Goal: Task Accomplishment & Management: Complete application form

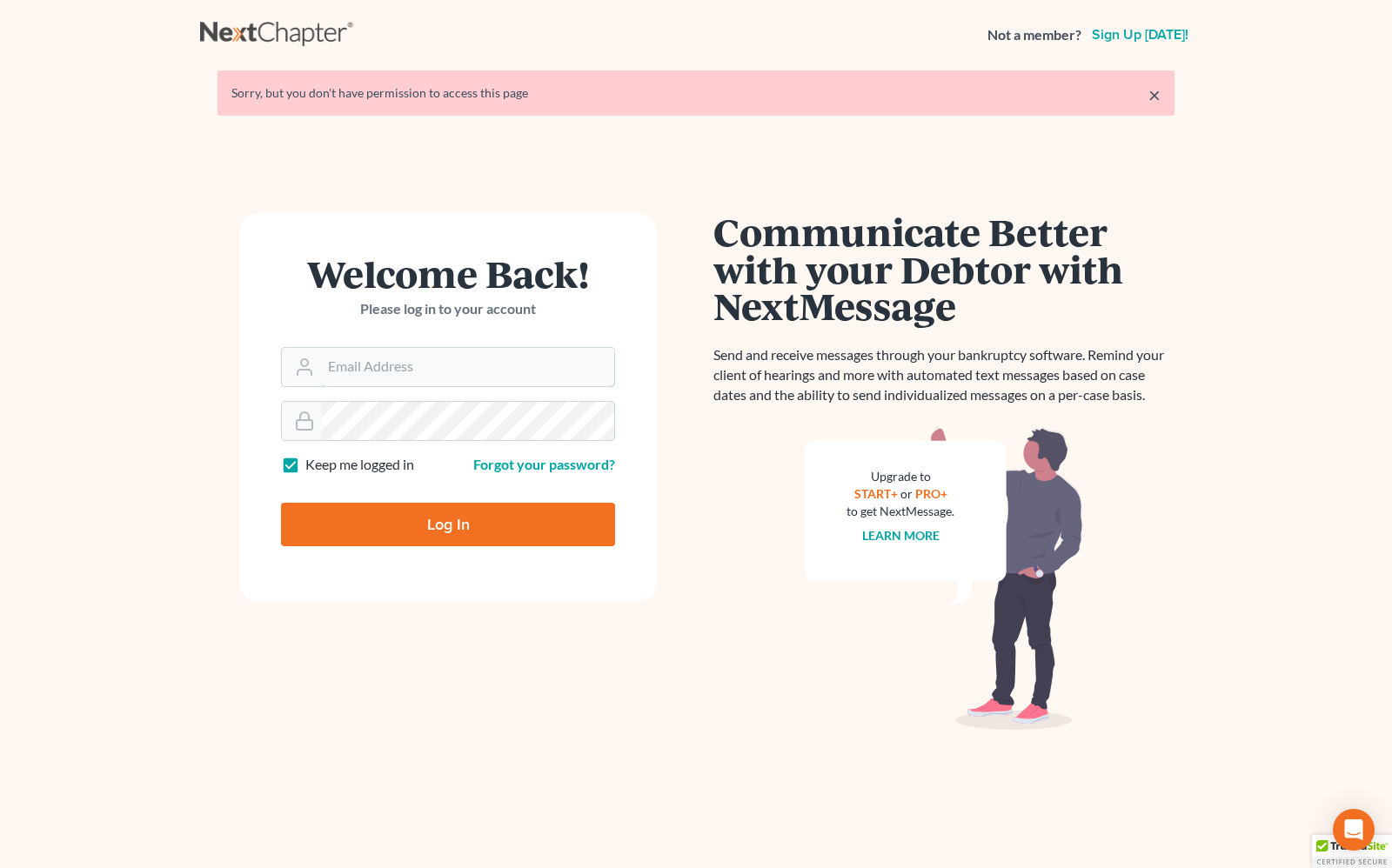
type input "angela@fairmaxlaw.com"
click at [475, 524] on input "Log In" at bounding box center [448, 524] width 334 height 44
type input "Thinking..."
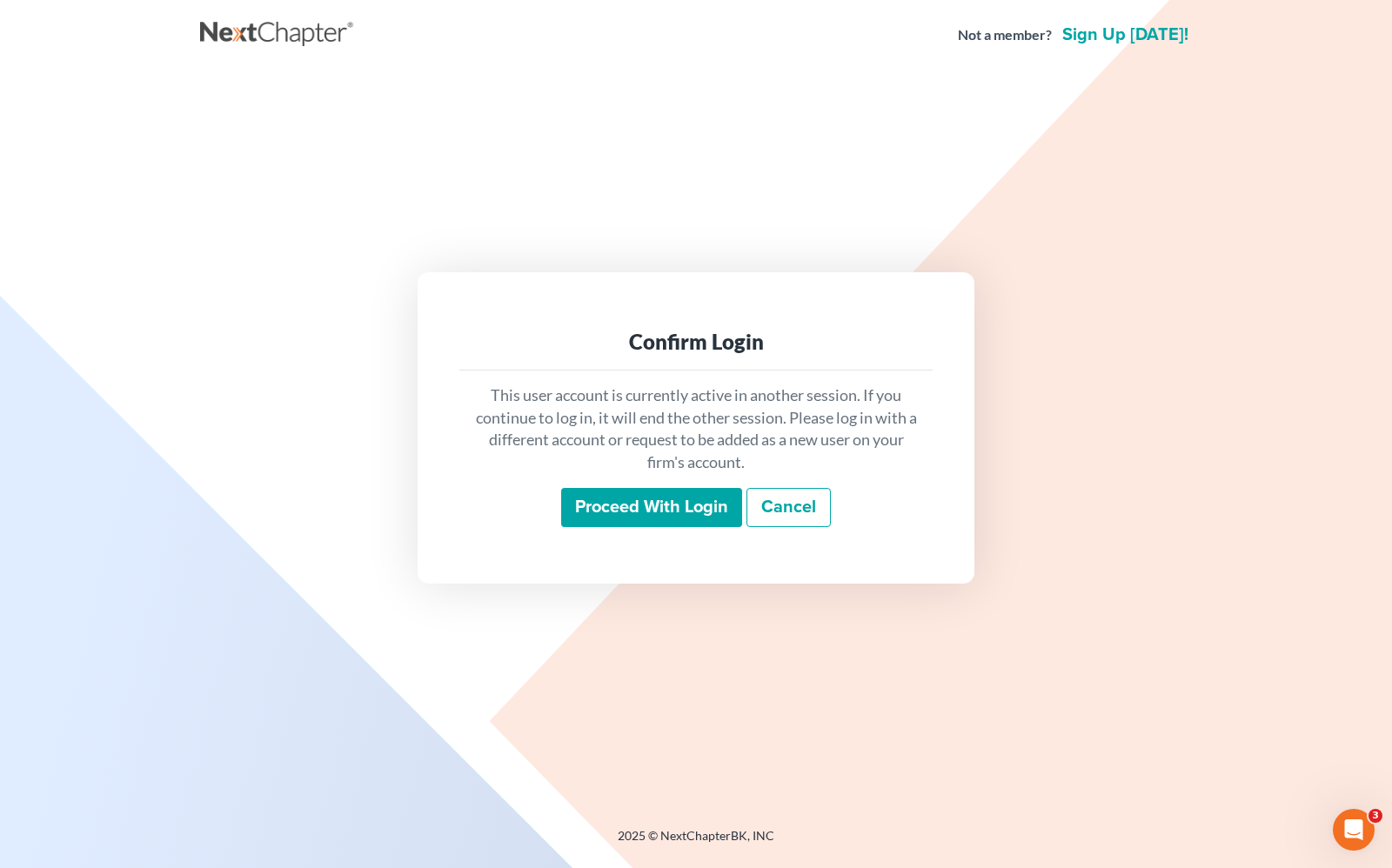
click at [593, 506] on input "Proceed with login" at bounding box center [651, 507] width 181 height 40
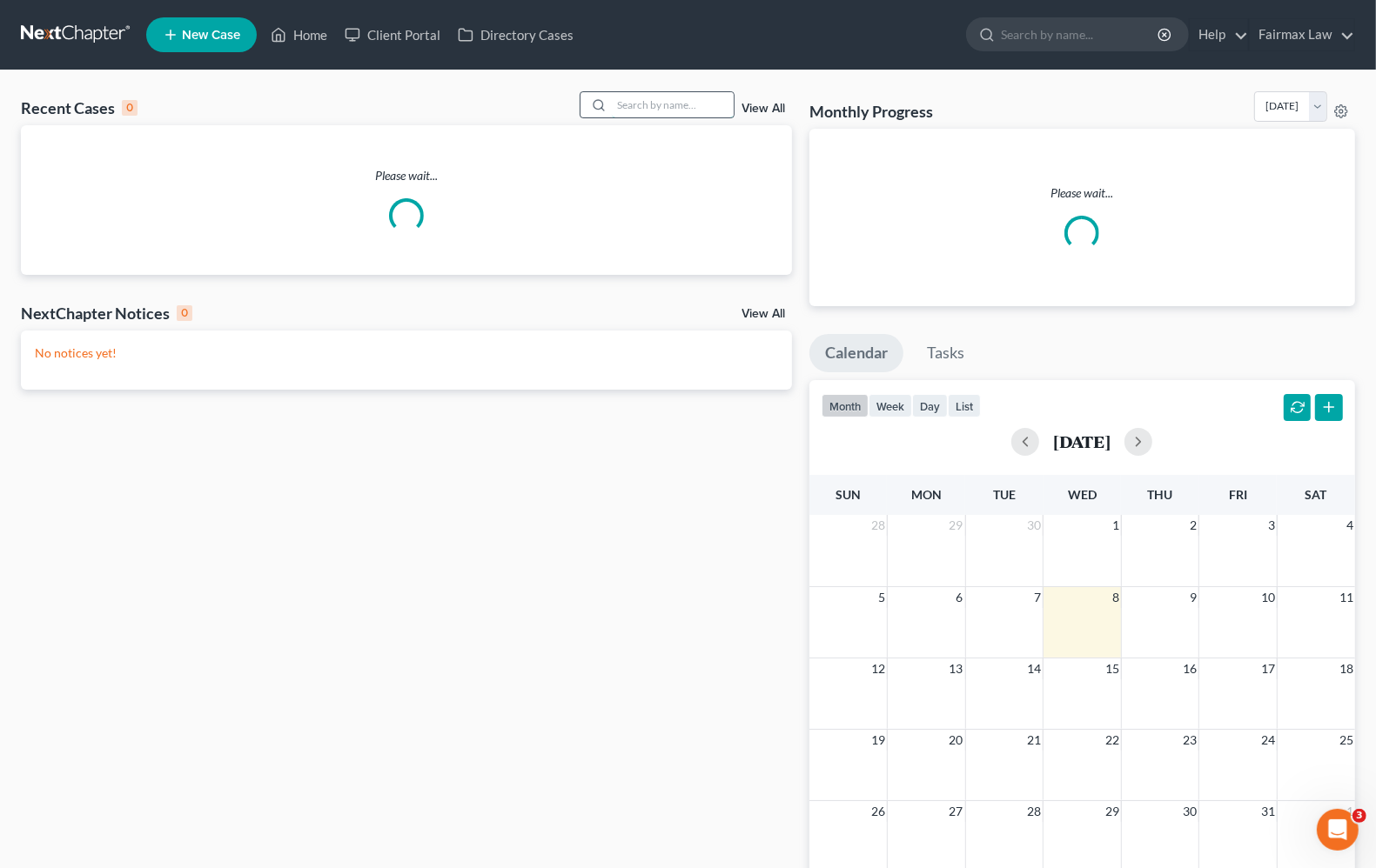
click at [666, 100] on input "search" at bounding box center [672, 104] width 122 height 25
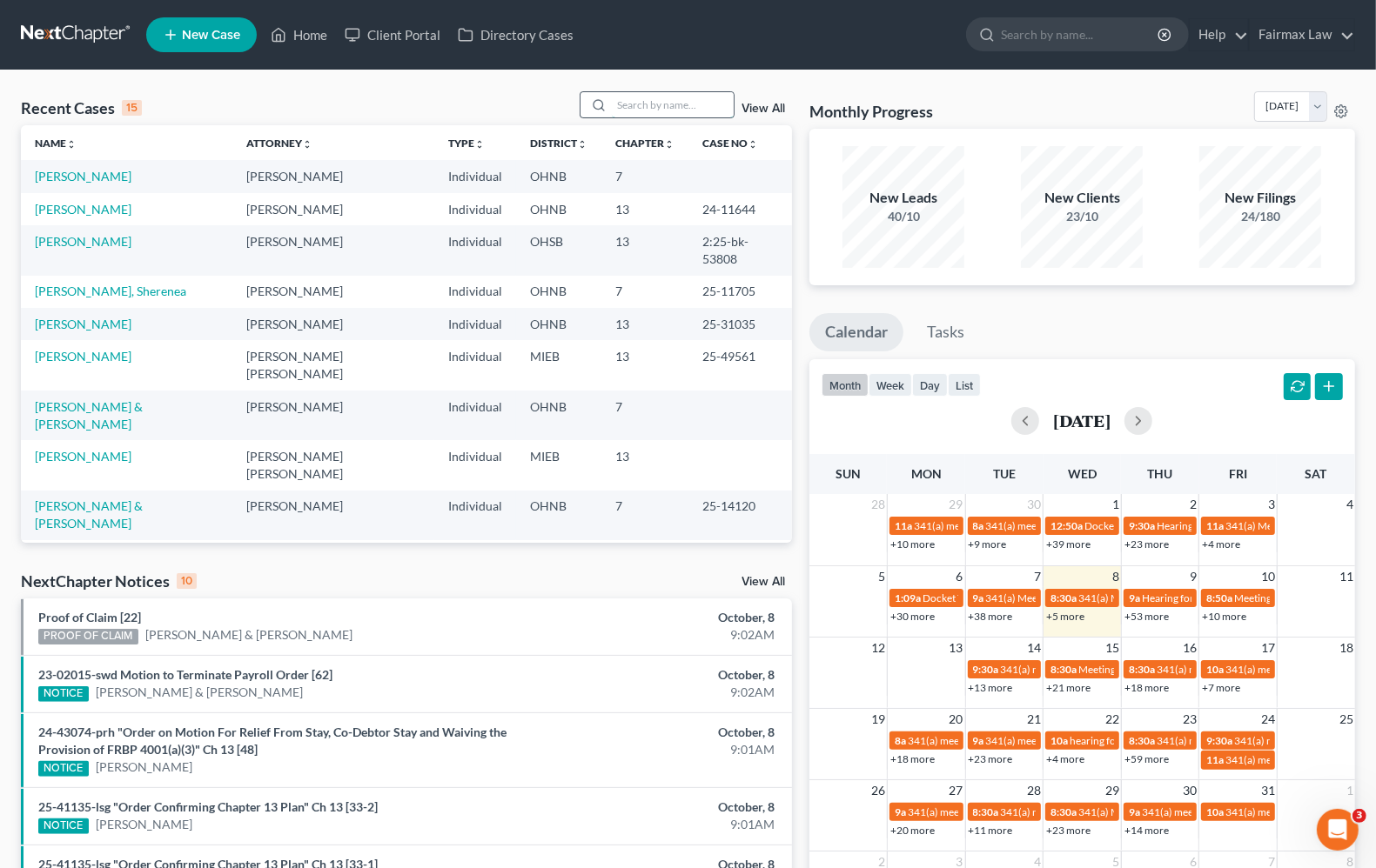
click at [635, 106] on input "search" at bounding box center [672, 104] width 122 height 25
click at [307, 32] on link "Home" at bounding box center [298, 35] width 74 height 32
click at [640, 109] on input "search" at bounding box center [672, 104] width 122 height 25
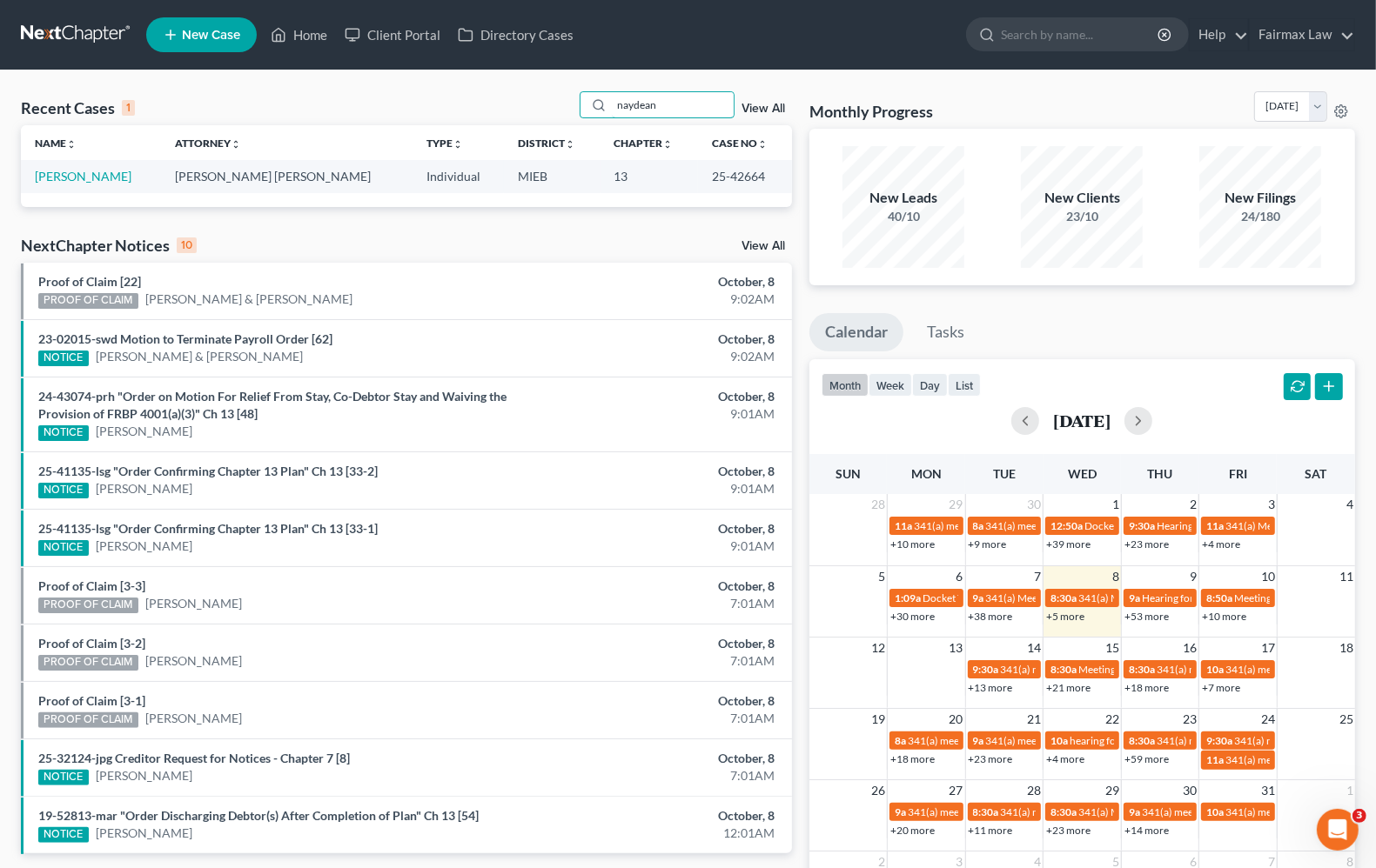
type input "naydean"
drag, startPoint x: 690, startPoint y: 102, endPoint x: 581, endPoint y: 78, distance: 111.6
click at [592, 89] on div "Recent Cases 1 naydean View All Name unfold_more expand_more expand_less Attorn…" at bounding box center [688, 521] width 1376 height 903
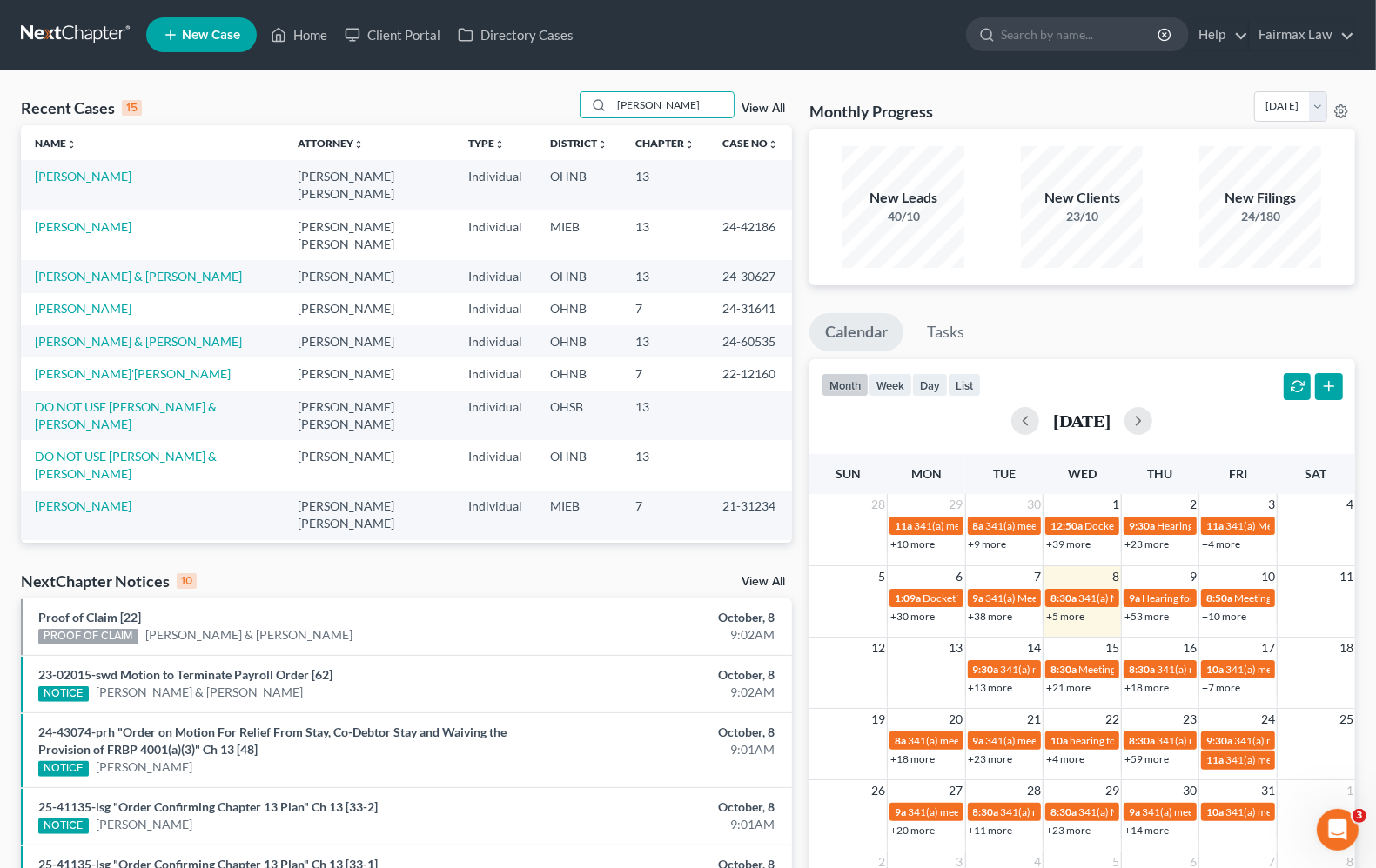
type input "[PERSON_NAME]"
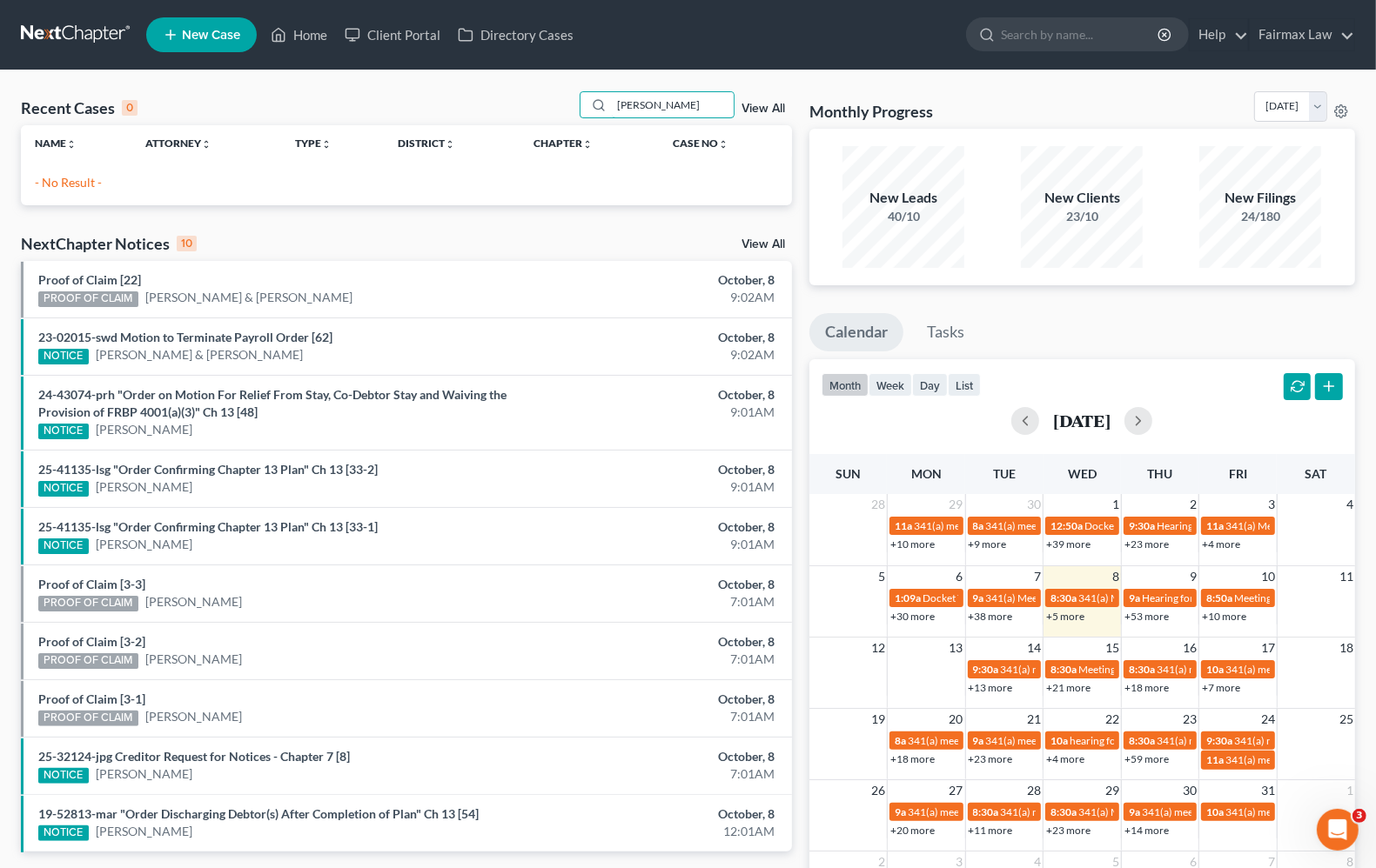
drag, startPoint x: 703, startPoint y: 102, endPoint x: 70, endPoint y: 126, distance: 633.5
click at [116, 126] on div "Recent Cases 0 [PERSON_NAME] View All Name unfold_more expand_more expand_less …" at bounding box center [406, 148] width 771 height 114
type input "[PERSON_NAME]"
click at [751, 104] on link "View All" at bounding box center [763, 109] width 44 height 12
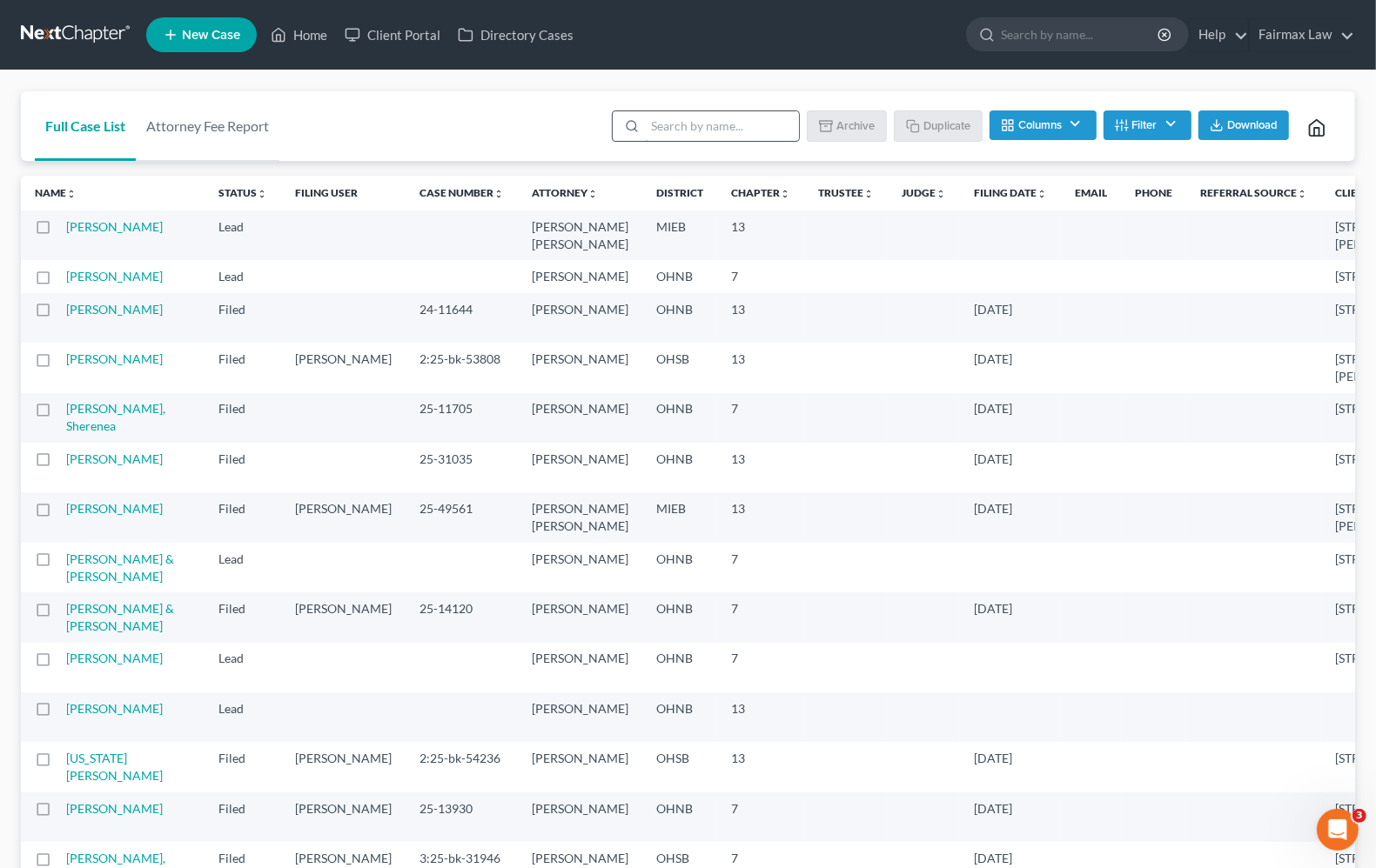
click at [688, 118] on input "search" at bounding box center [722, 126] width 154 height 30
click at [310, 42] on link "Home" at bounding box center [298, 35] width 74 height 32
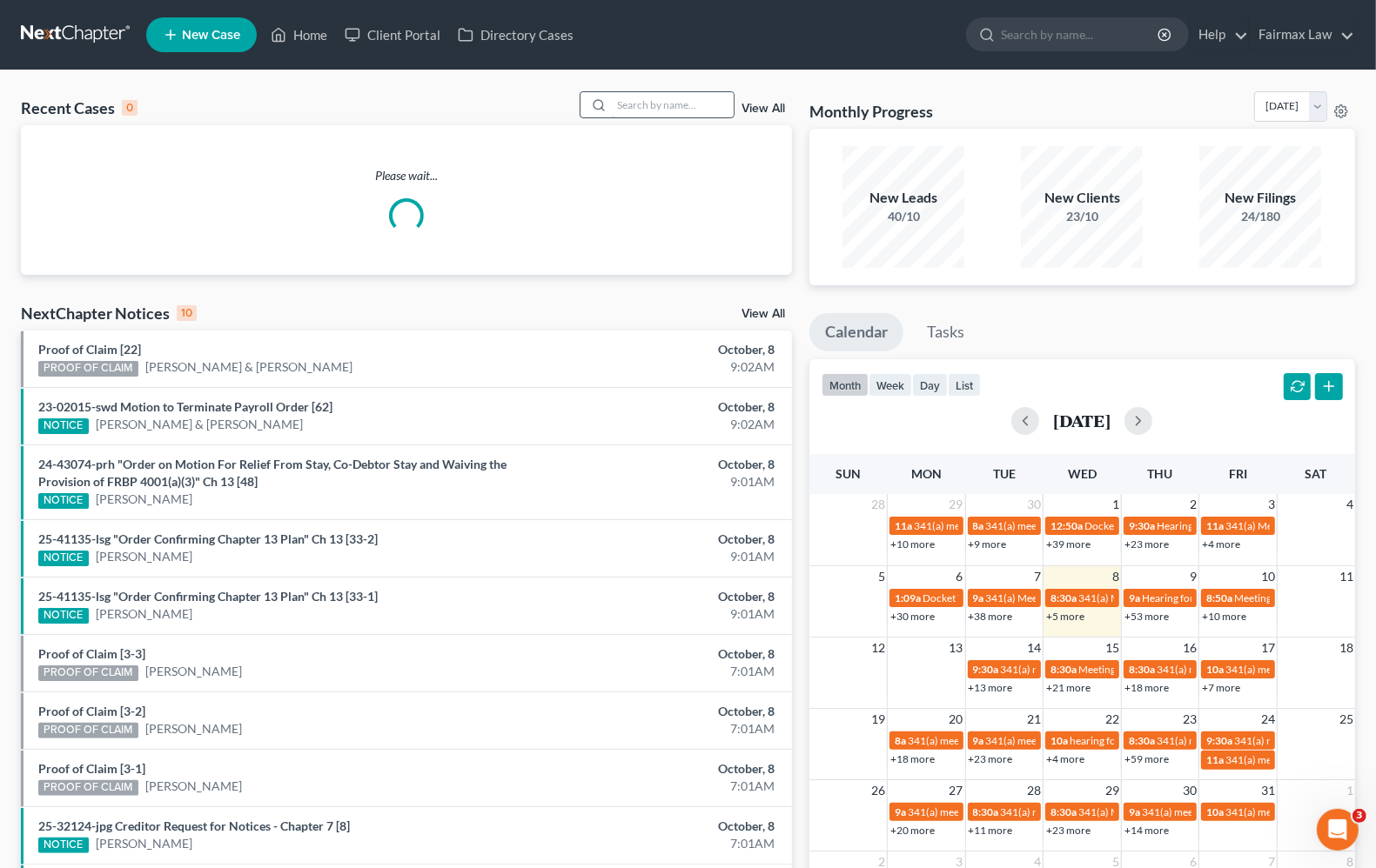
click at [668, 106] on input "search" at bounding box center [672, 104] width 122 height 25
type input "[PERSON_NAME]"
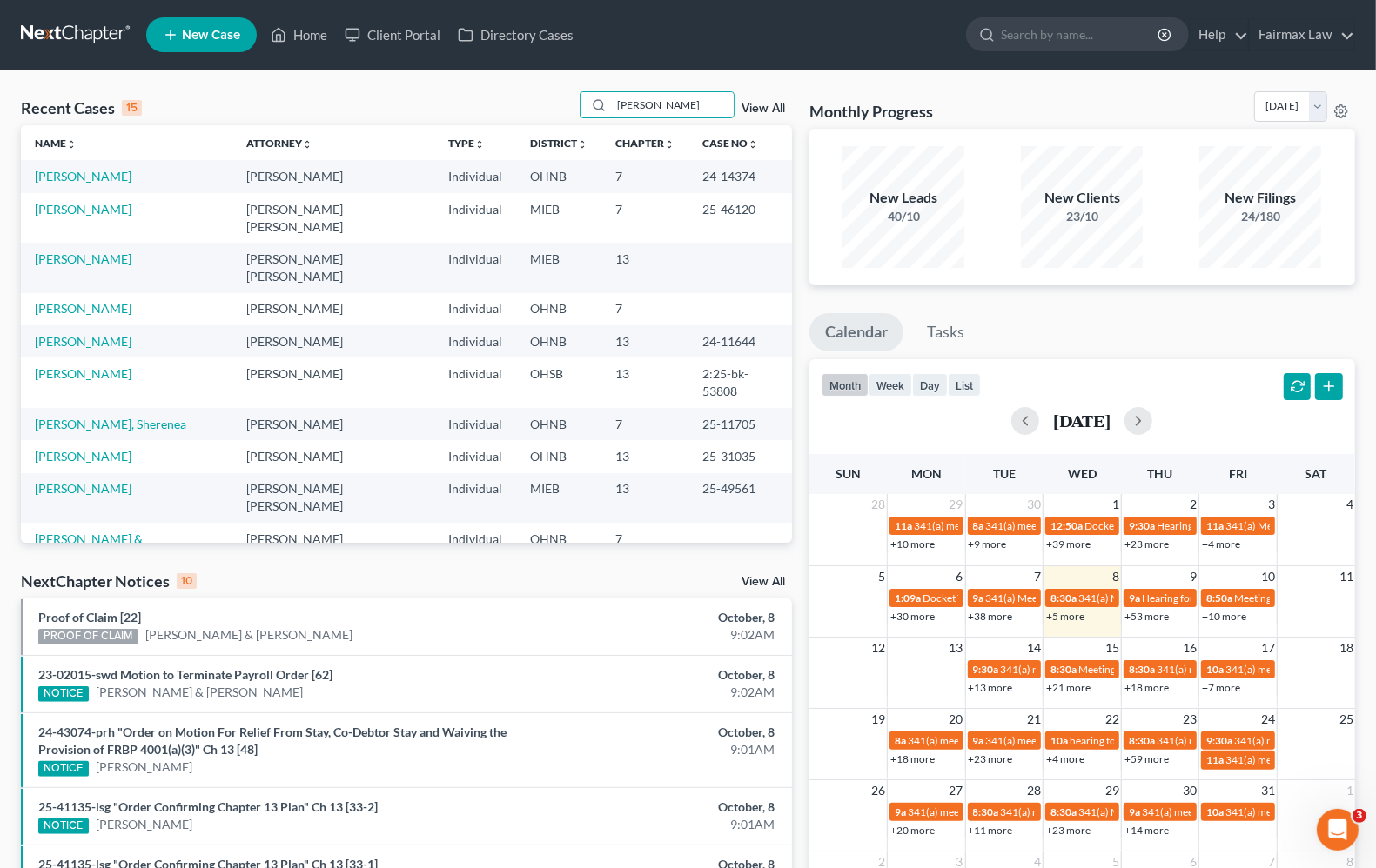
drag, startPoint x: 695, startPoint y: 109, endPoint x: 185, endPoint y: 93, distance: 510.3
click at [175, 91] on div "Recent Cases 15 [PERSON_NAME] View All" at bounding box center [406, 108] width 771 height 34
type input "[PERSON_NAME]"
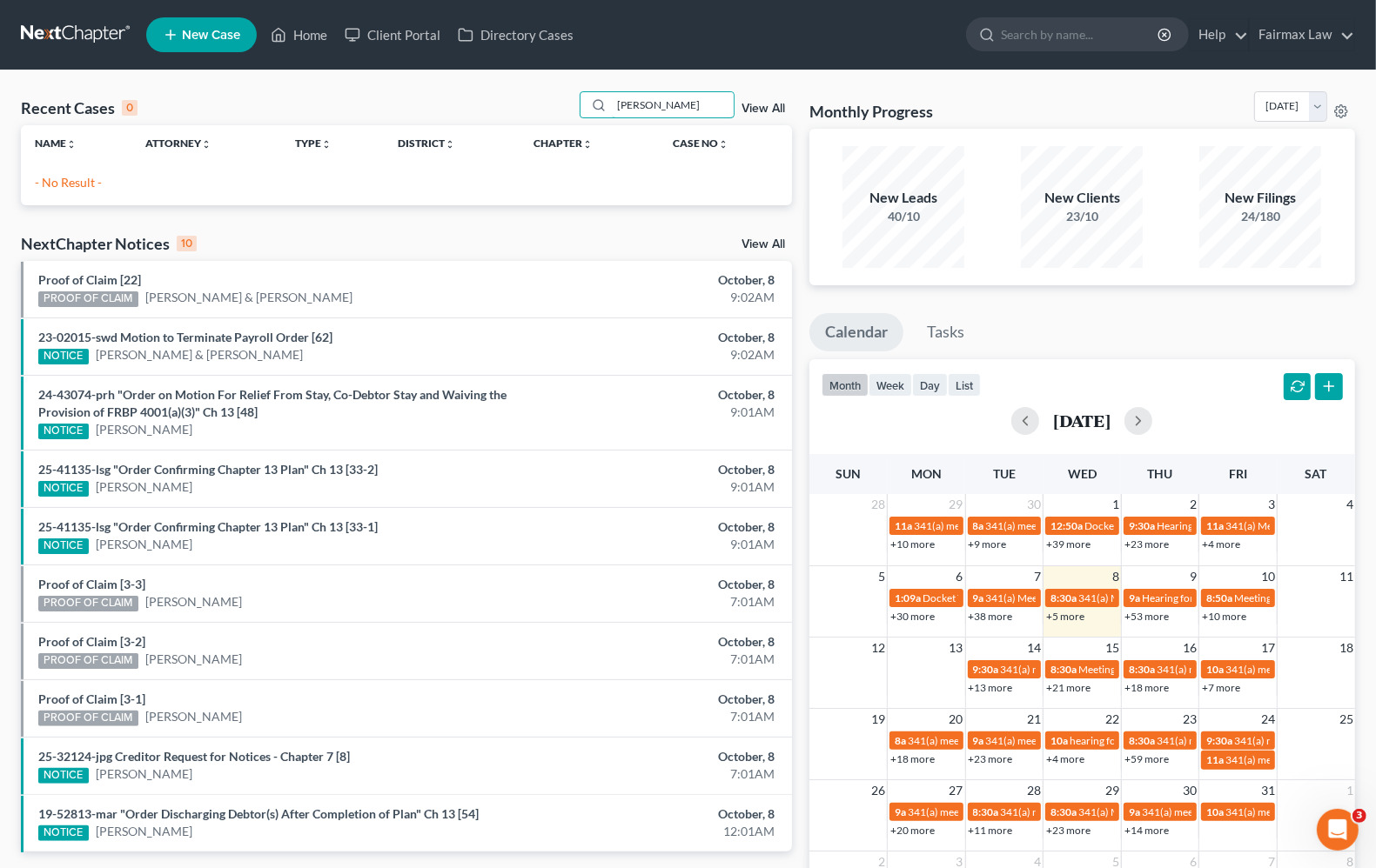
drag, startPoint x: 701, startPoint y: 107, endPoint x: 239, endPoint y: 105, distance: 462.0
click at [239, 105] on div "Recent Cases 0 [PERSON_NAME] View All" at bounding box center [406, 108] width 771 height 34
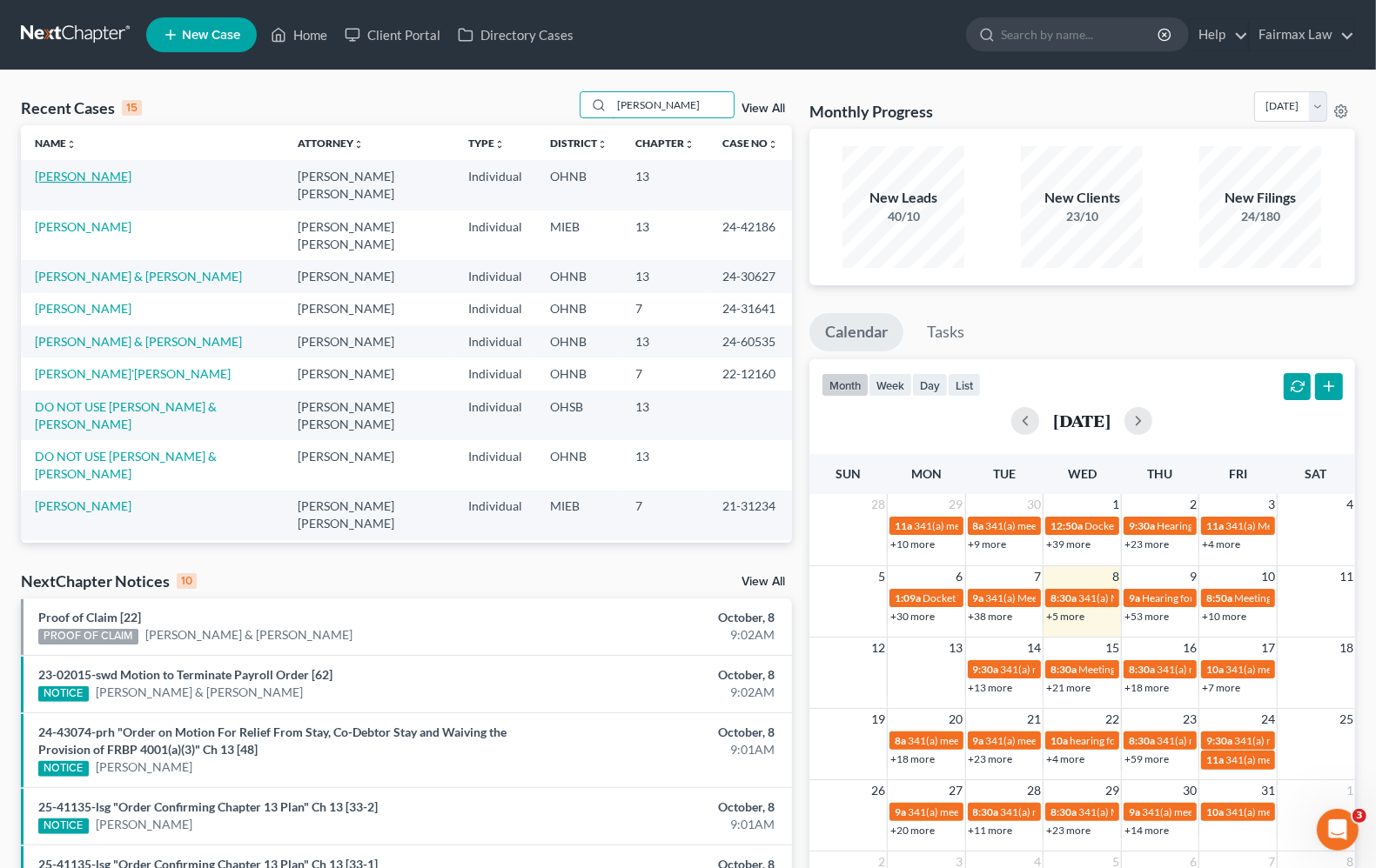
type input "[PERSON_NAME]"
click at [104, 174] on link "[PERSON_NAME]" at bounding box center [82, 175] width 96 height 15
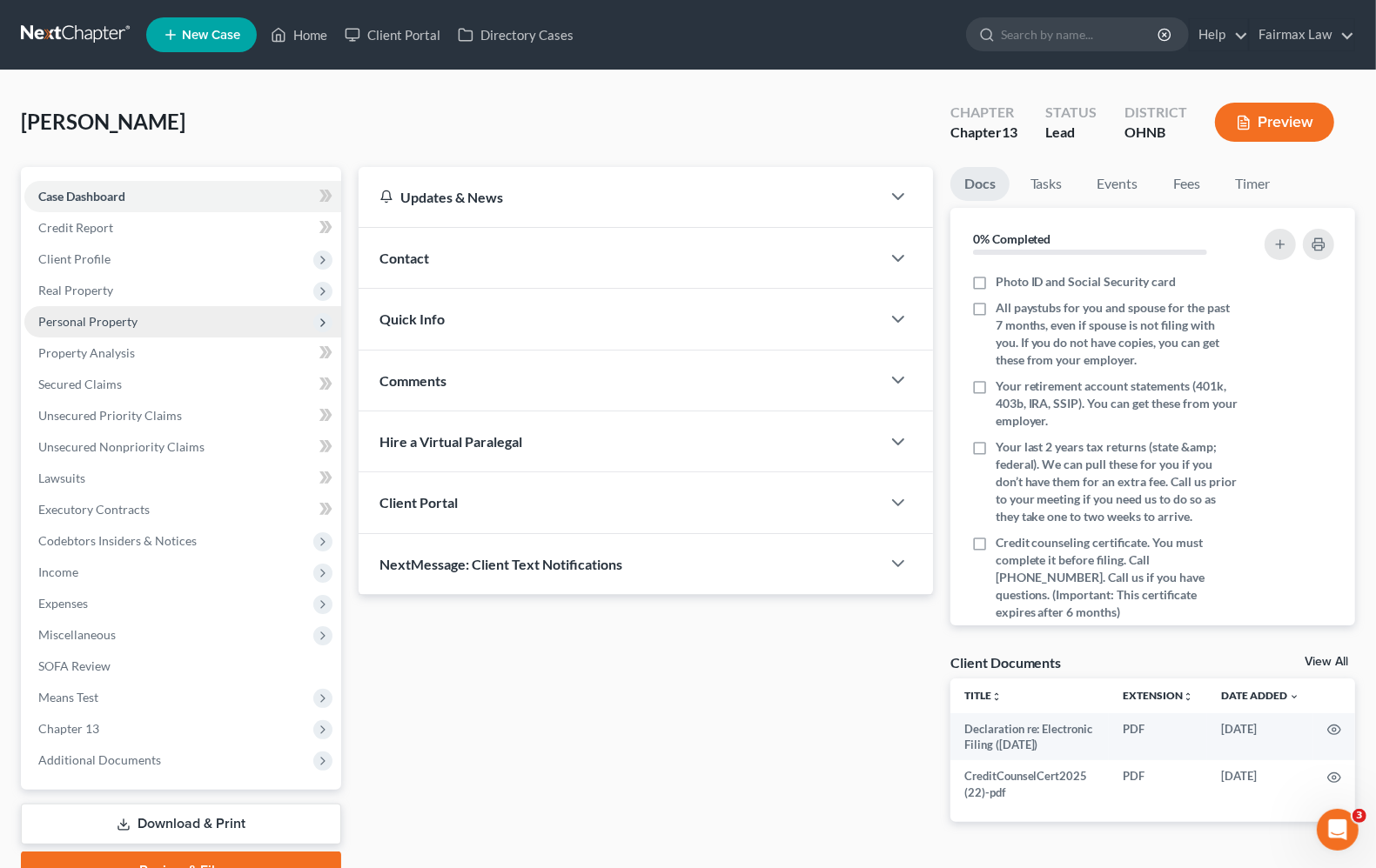
click at [98, 316] on span "Personal Property" at bounding box center [88, 321] width 99 height 15
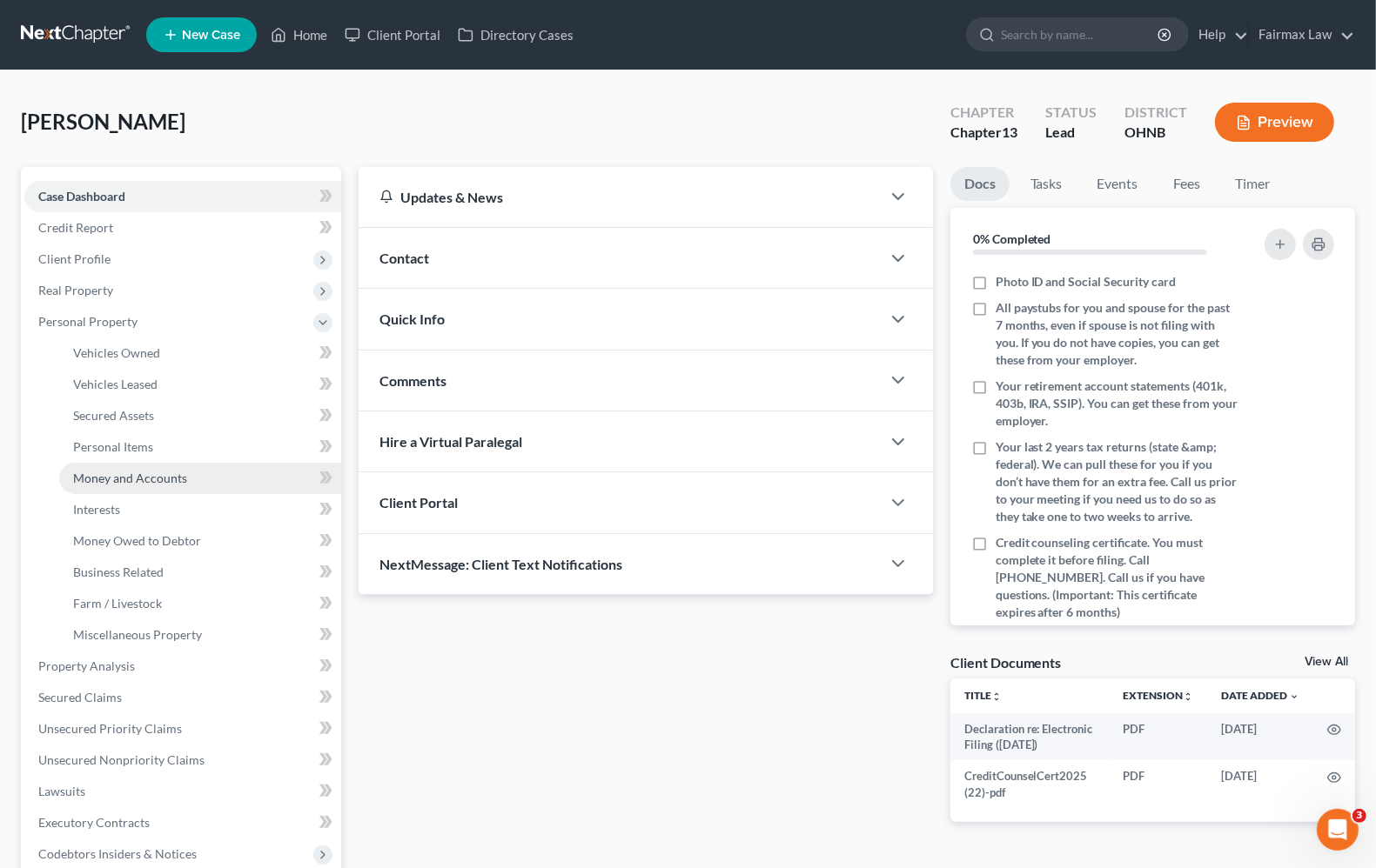
click at [105, 481] on span "Money and Accounts" at bounding box center [130, 478] width 114 height 15
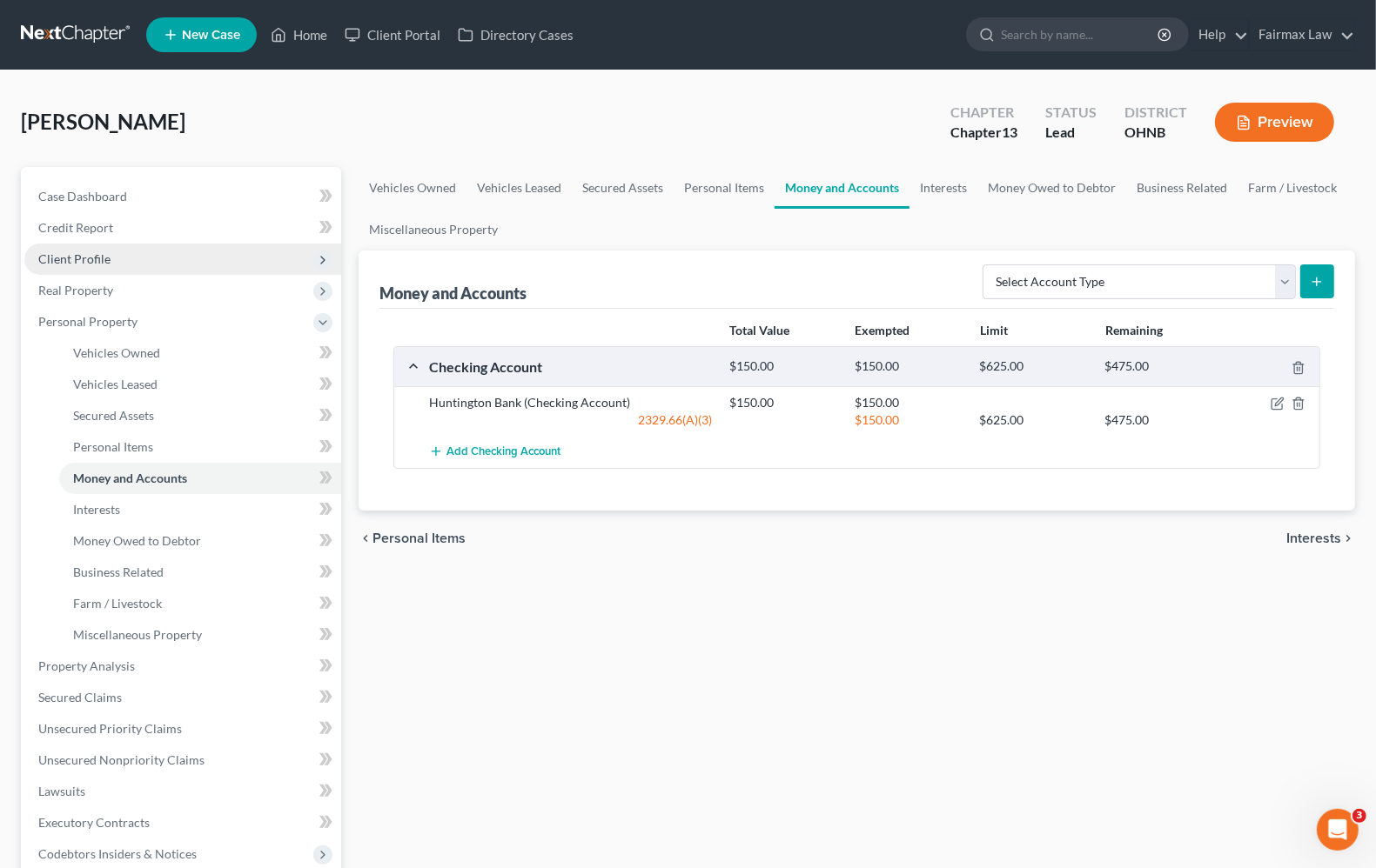
click at [71, 259] on span "Client Profile" at bounding box center [74, 259] width 72 height 15
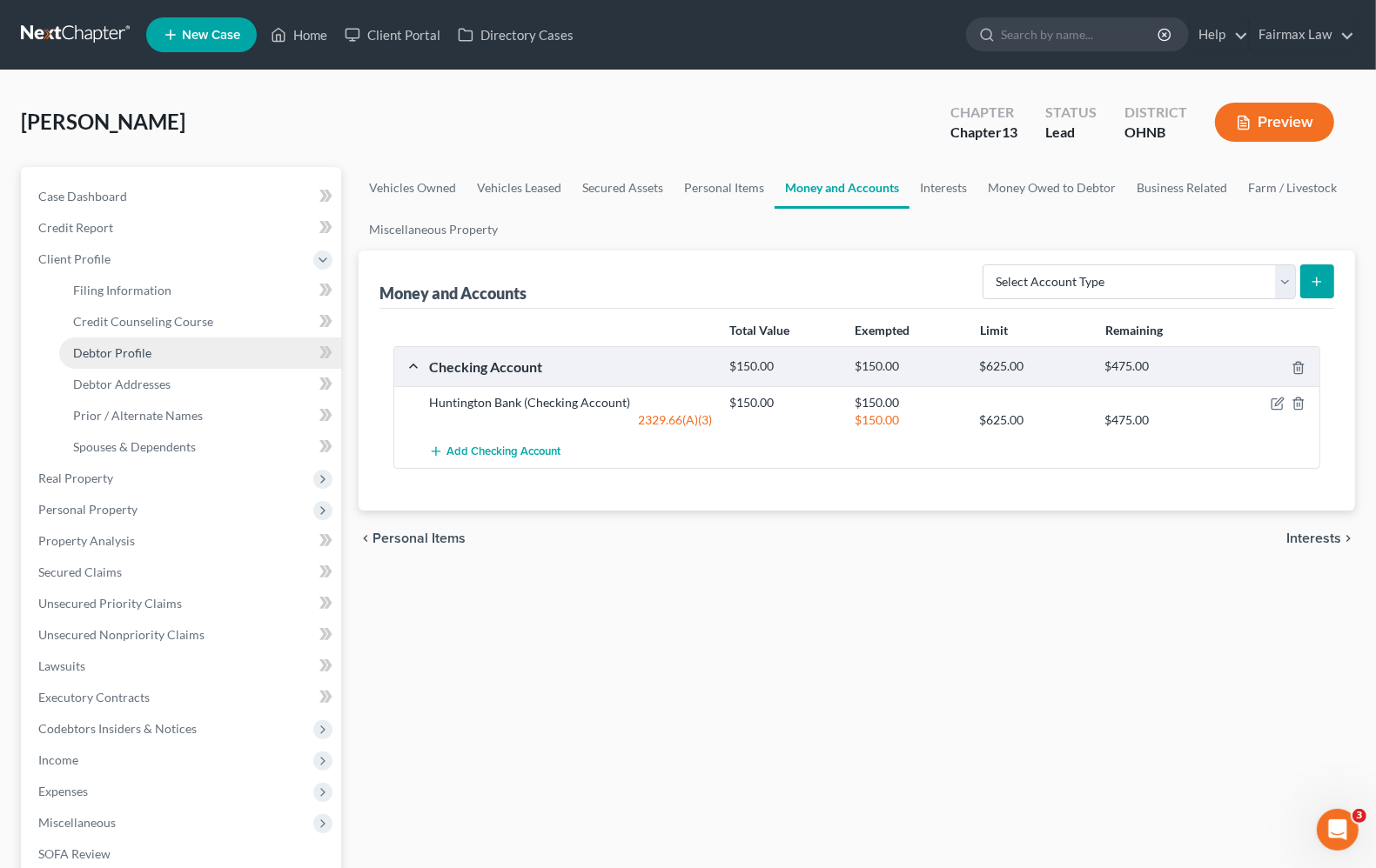
click at [119, 353] on span "Debtor Profile" at bounding box center [112, 353] width 78 height 15
select select "0"
select select "1"
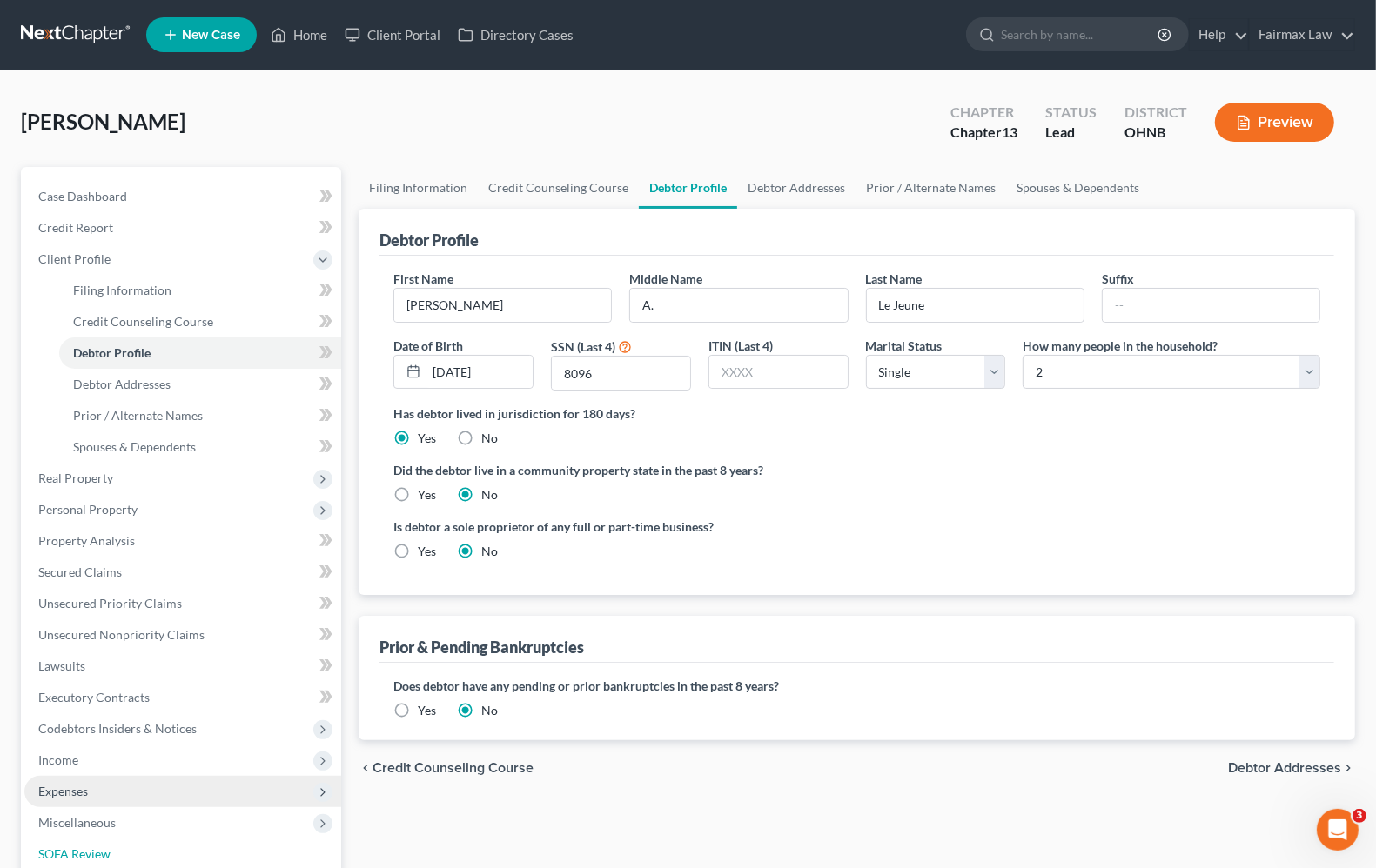
drag, startPoint x: 74, startPoint y: 844, endPoint x: 118, endPoint y: 790, distance: 69.7
click at [74, 844] on link "SOFA Review" at bounding box center [183, 854] width 317 height 32
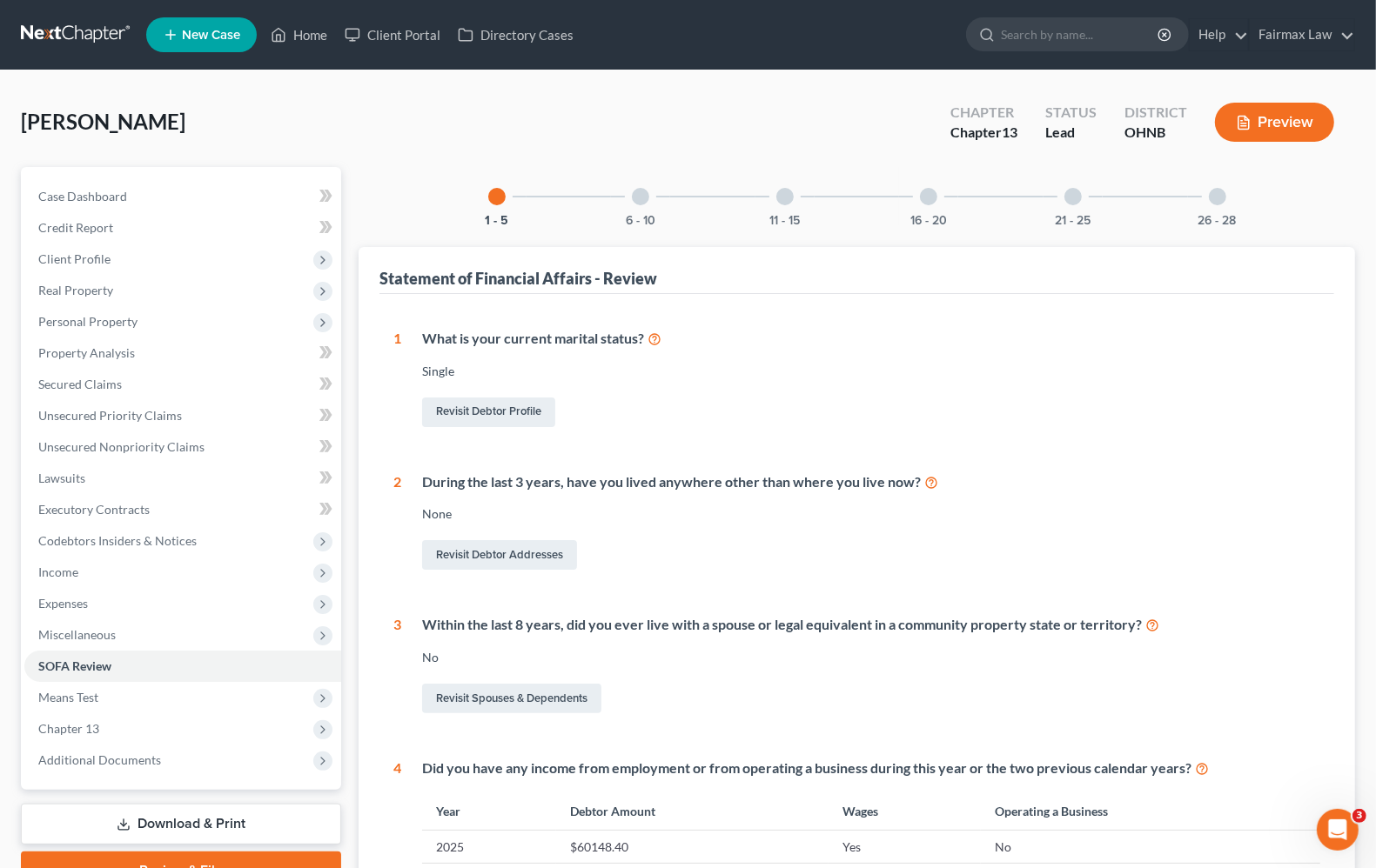
click at [1072, 194] on div at bounding box center [1074, 197] width 18 height 18
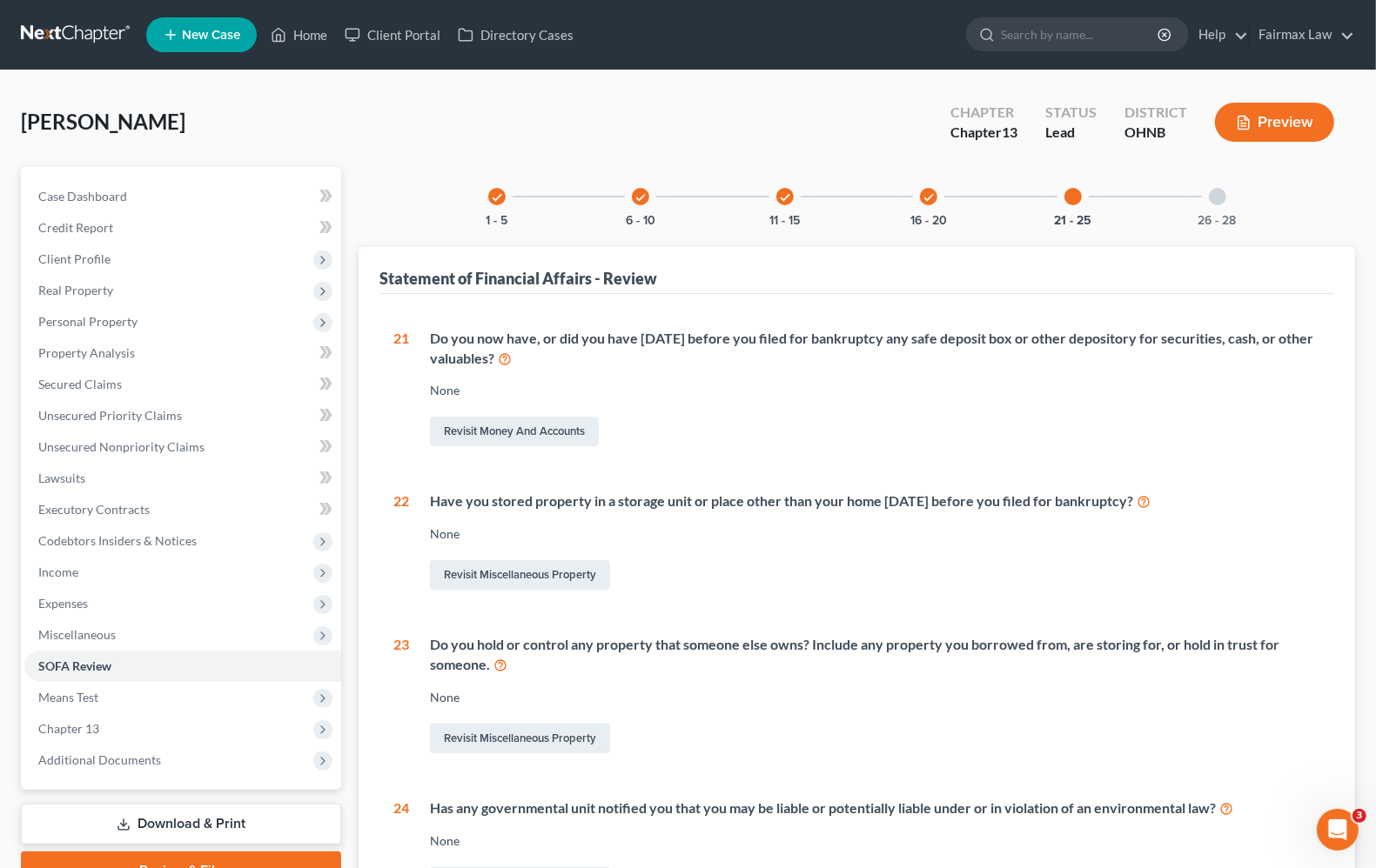
click at [1229, 196] on div "26 - 28" at bounding box center [1217, 197] width 59 height 59
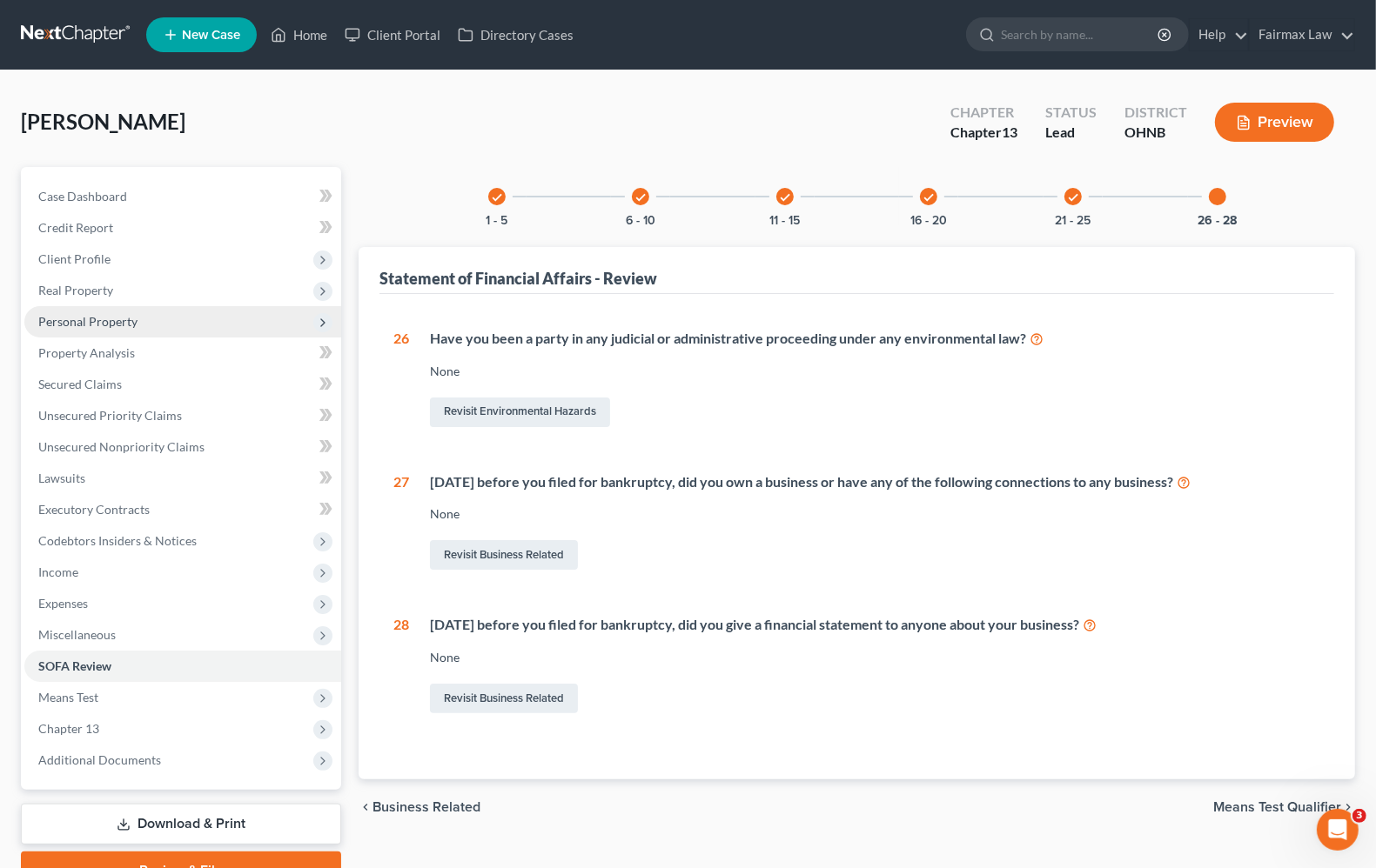
click at [103, 315] on span "Personal Property" at bounding box center [88, 321] width 99 height 15
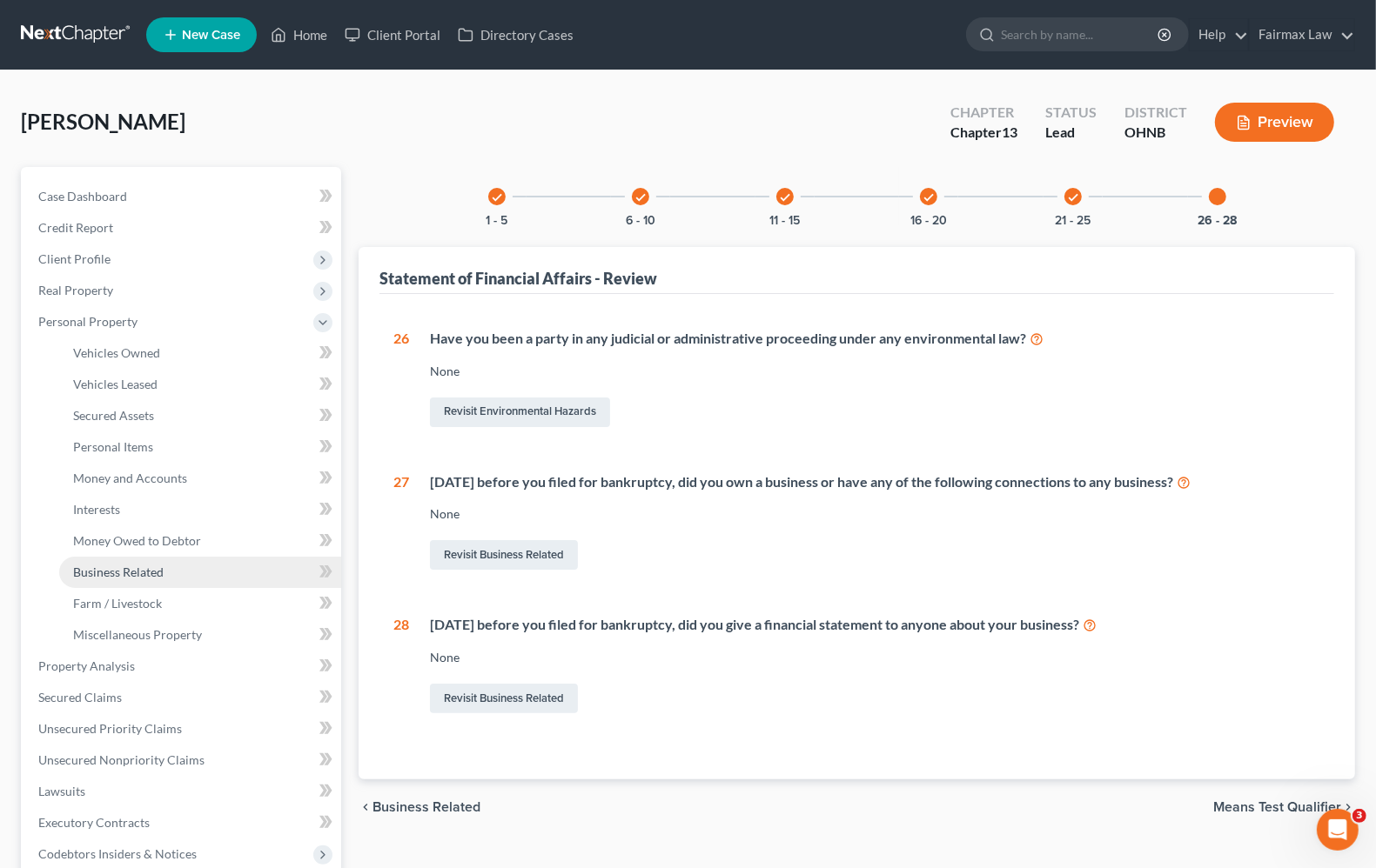
click at [174, 564] on link "Business Related" at bounding box center [200, 573] width 282 height 32
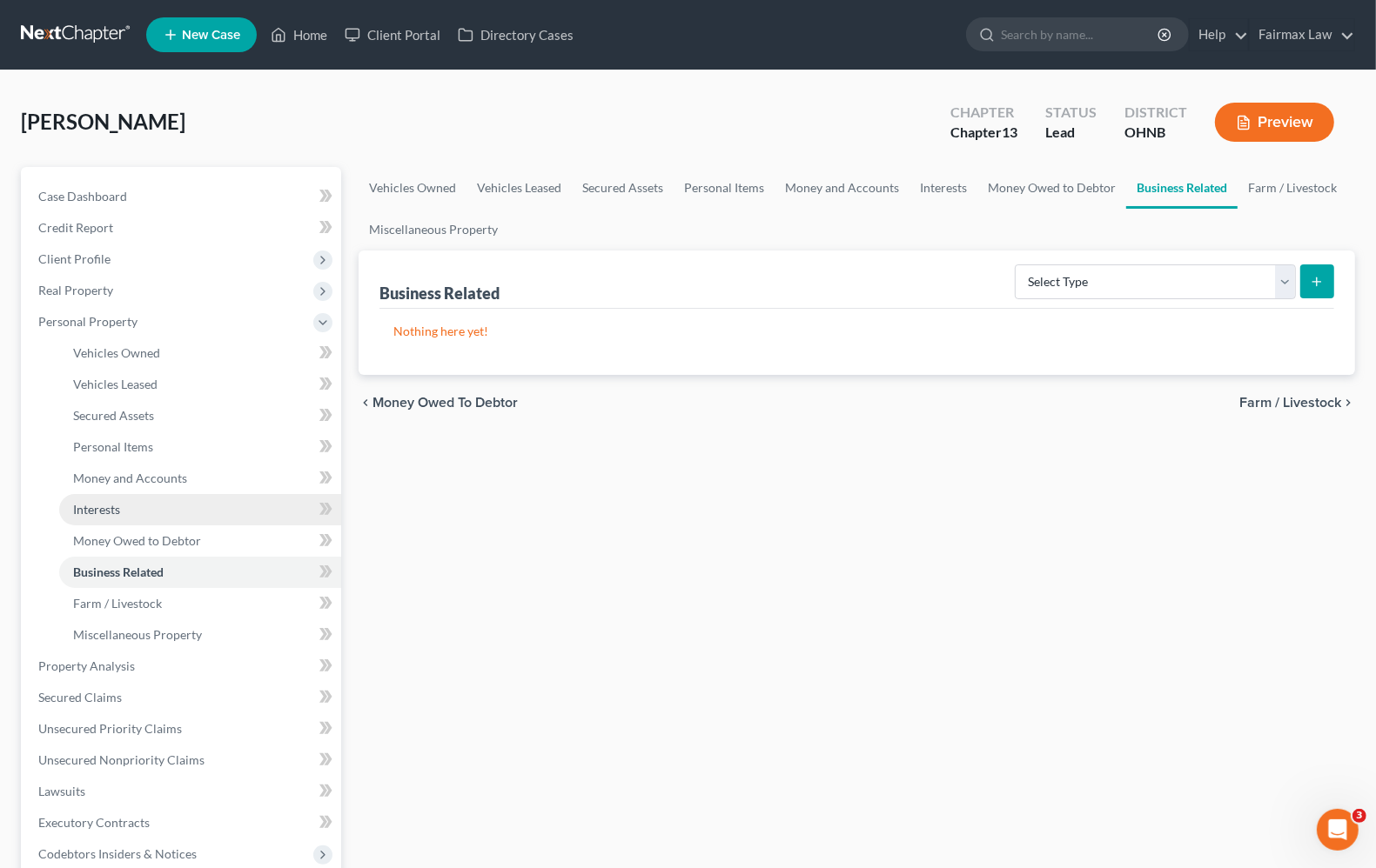
click at [106, 507] on span "Interests" at bounding box center [96, 509] width 47 height 15
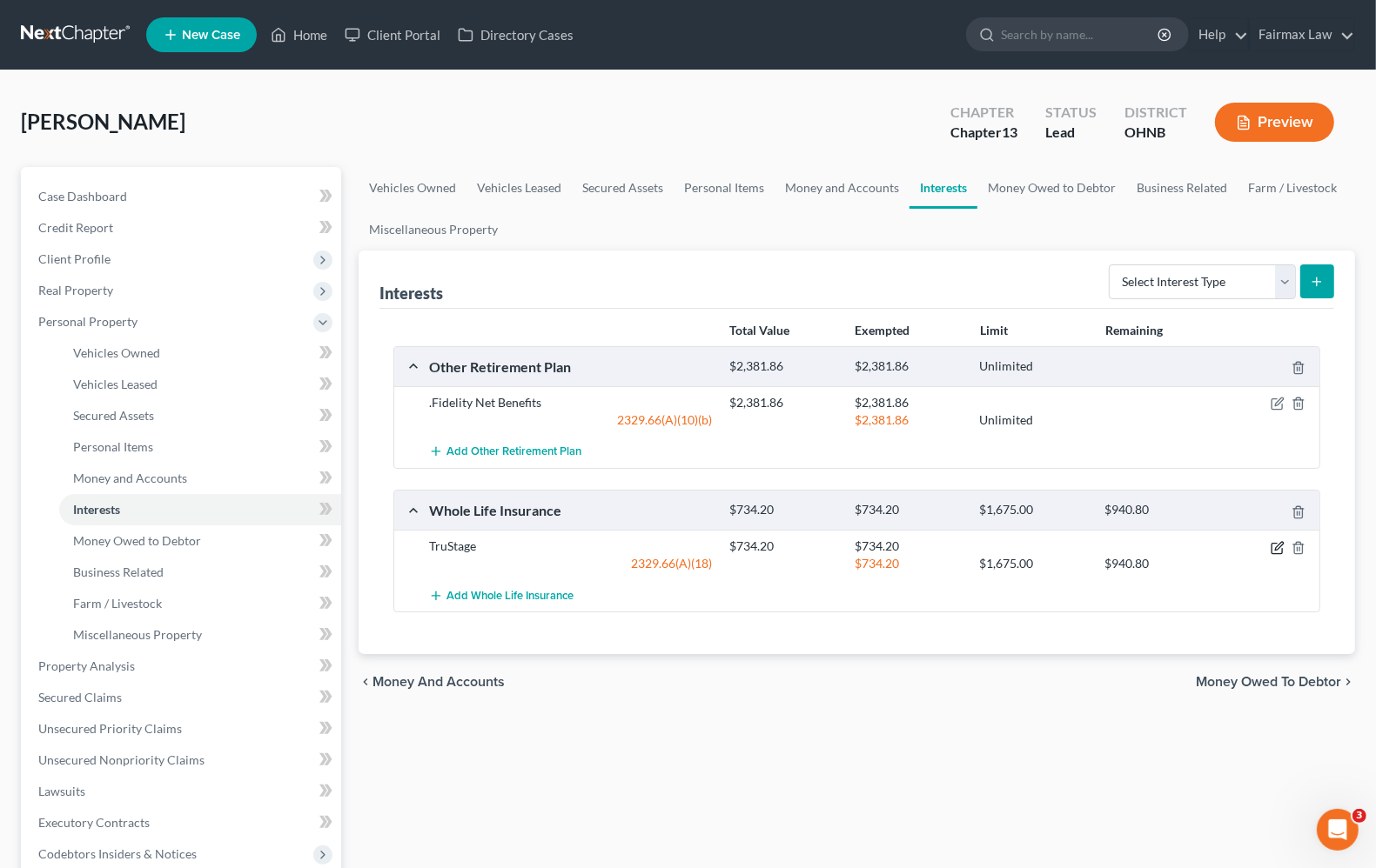
click at [1277, 548] on icon "button" at bounding box center [1278, 548] width 14 height 14
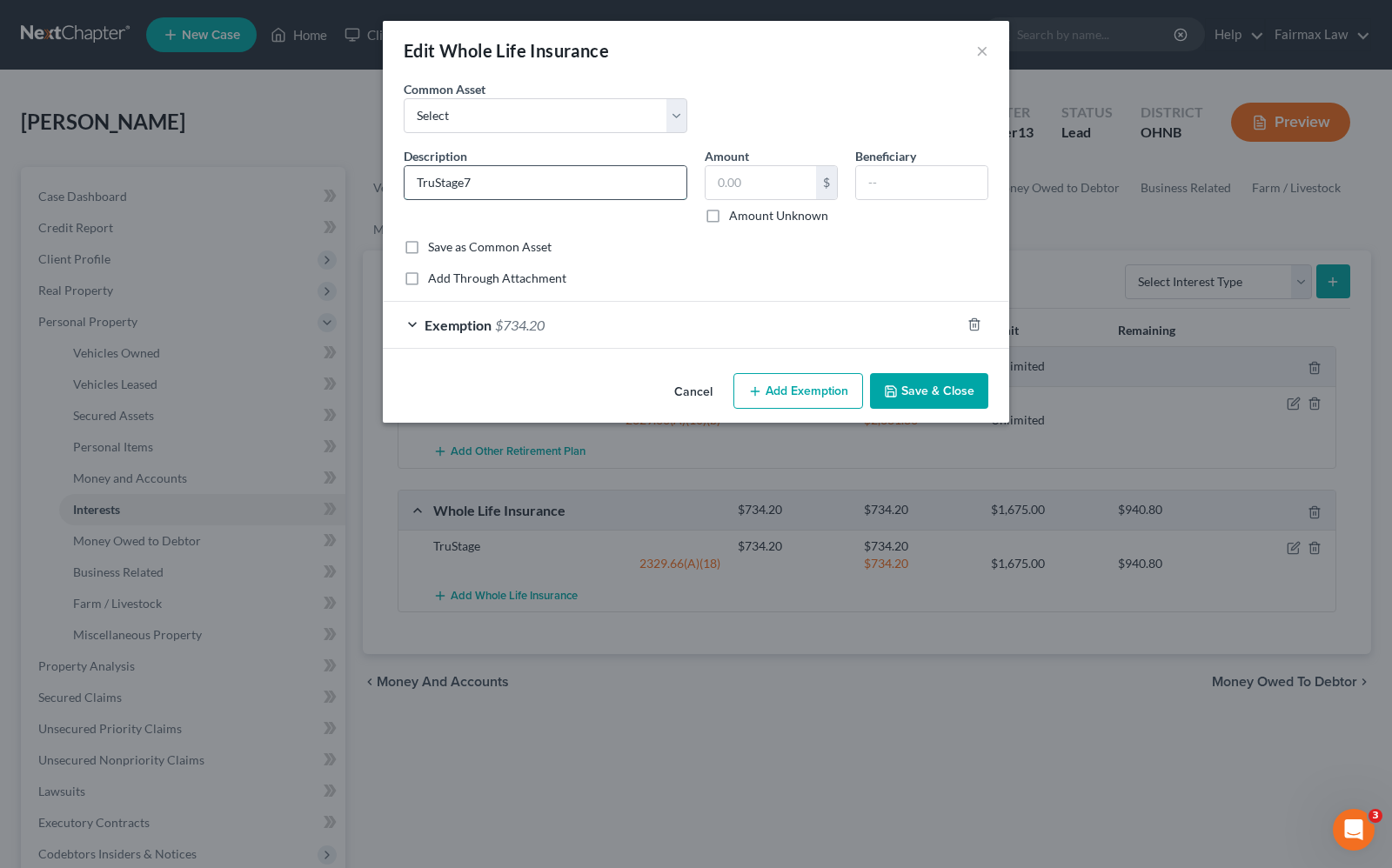
type input "TruStage"
type input "76.00"
click at [927, 396] on button "Save & Close" at bounding box center [928, 391] width 118 height 37
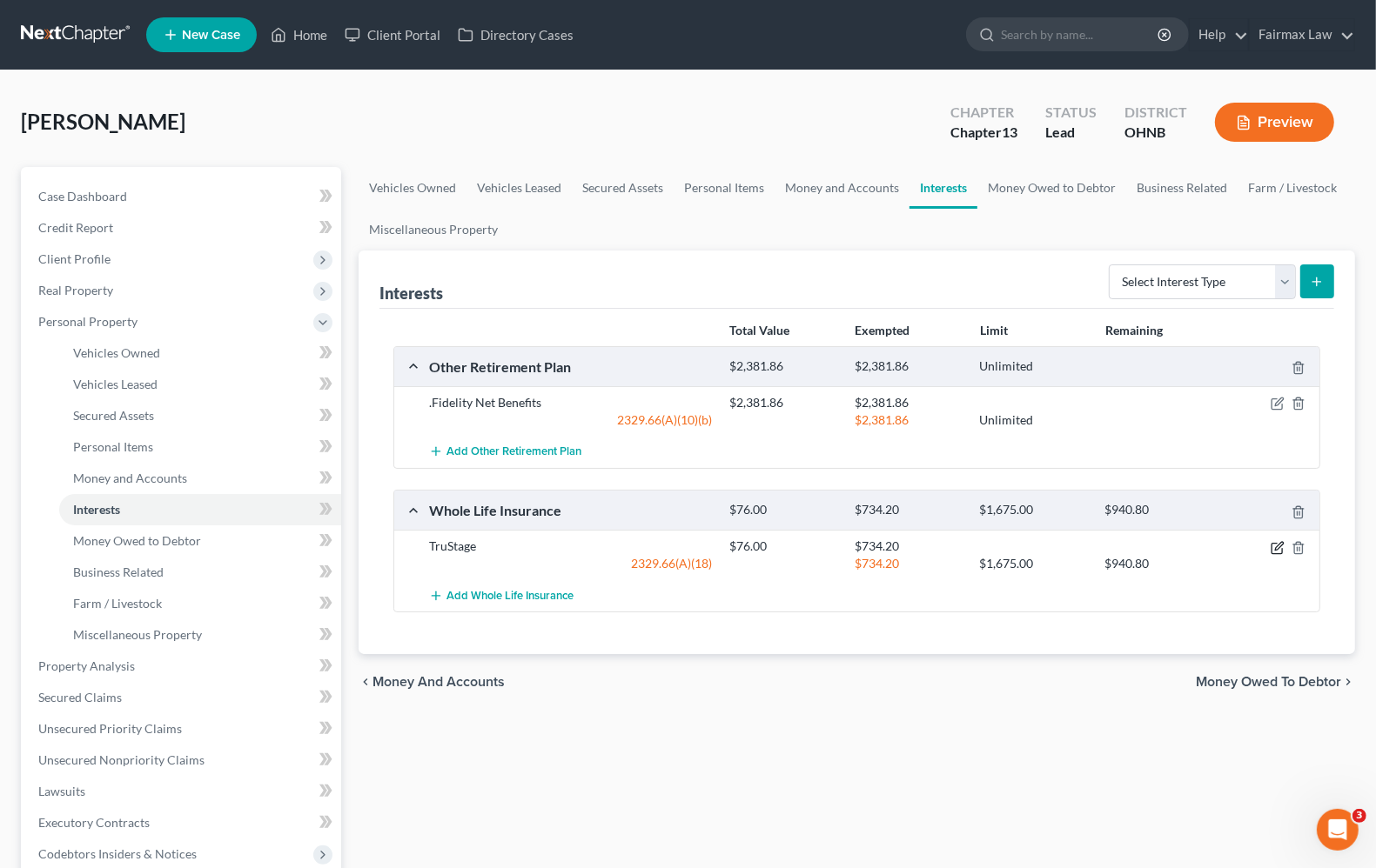
click at [1284, 552] on icon "button" at bounding box center [1278, 548] width 14 height 14
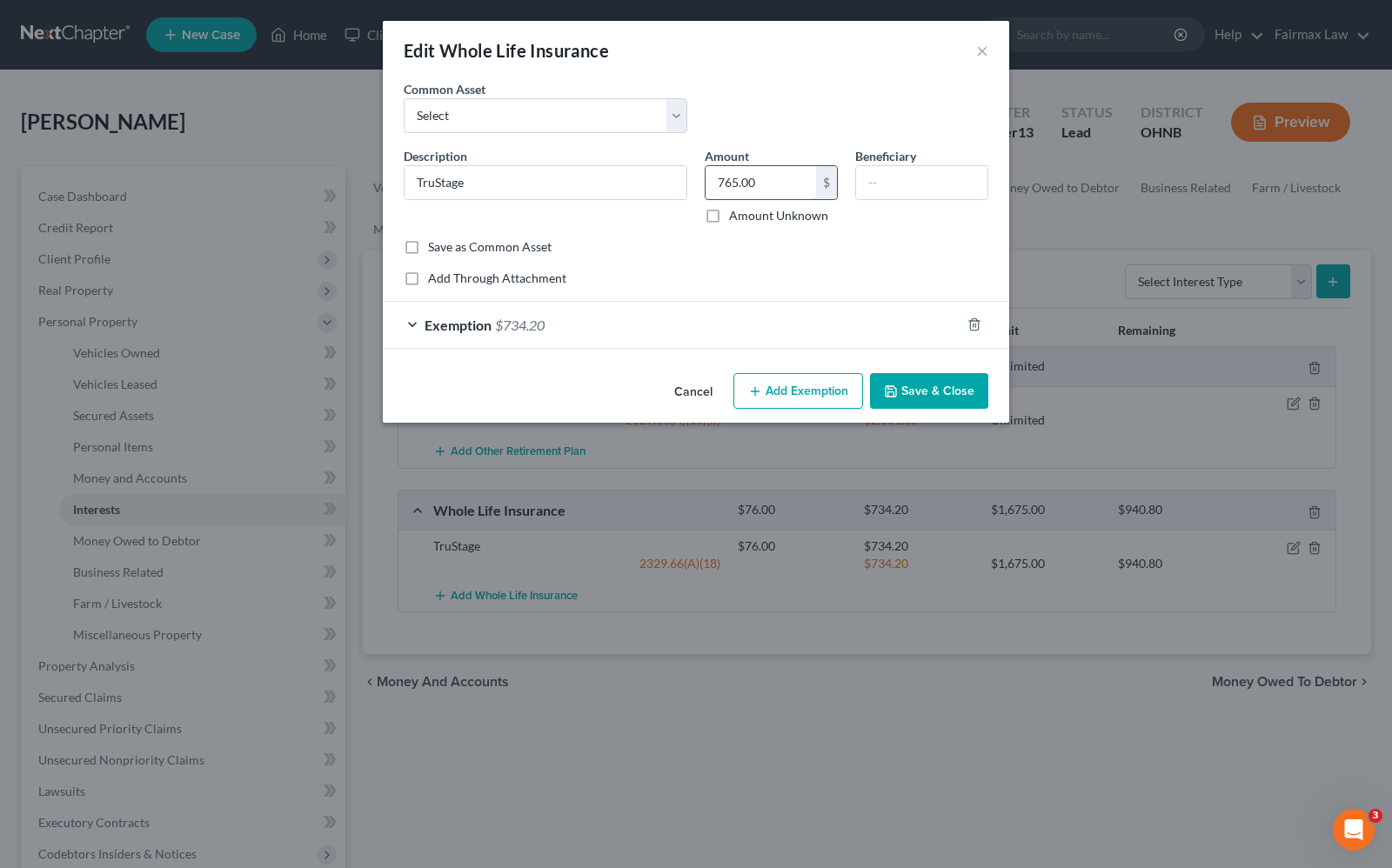
type input "765.00"
click at [973, 326] on line "button" at bounding box center [973, 326] width 0 height 4
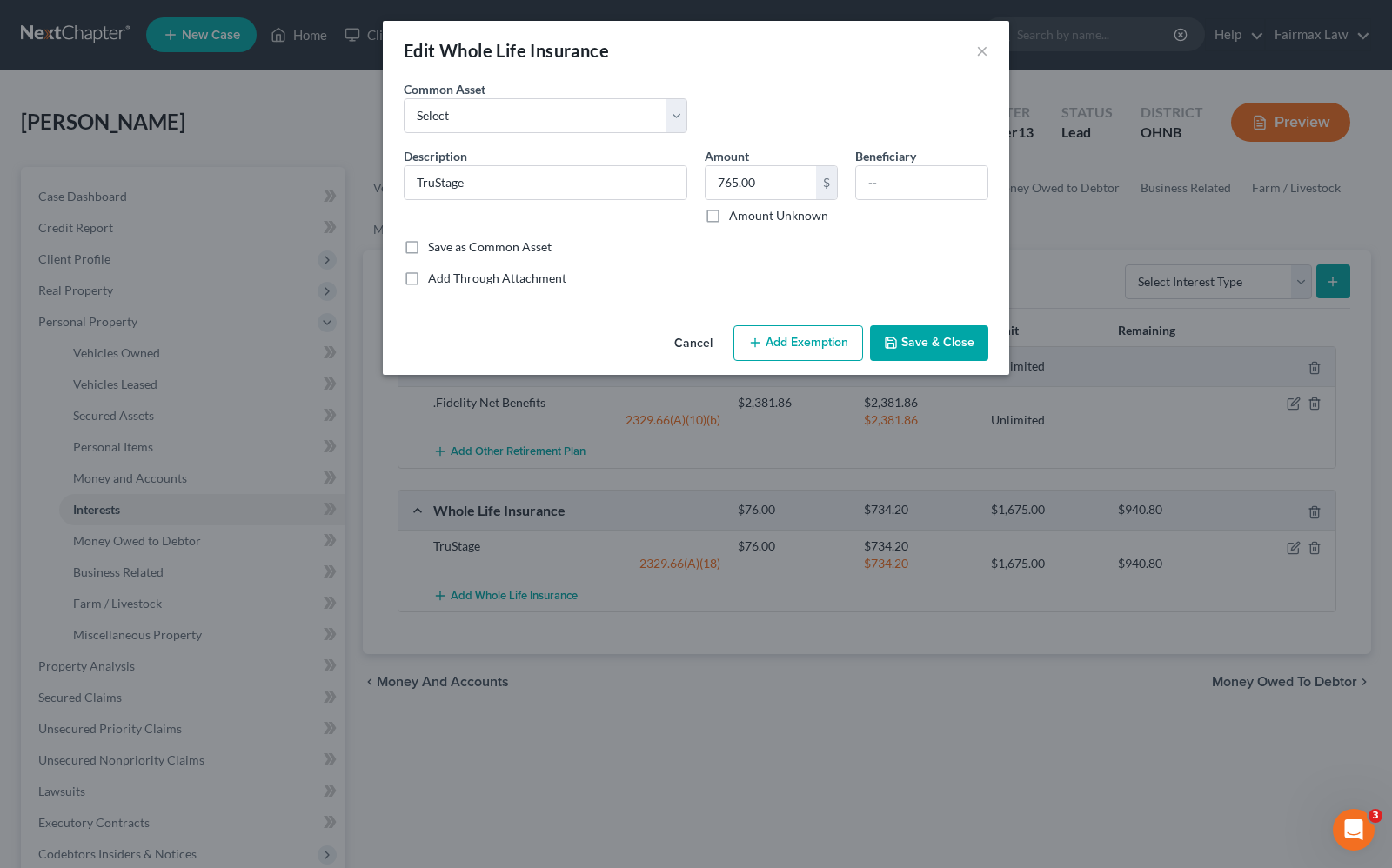
click at [772, 353] on button "Add Exemption" at bounding box center [798, 343] width 130 height 37
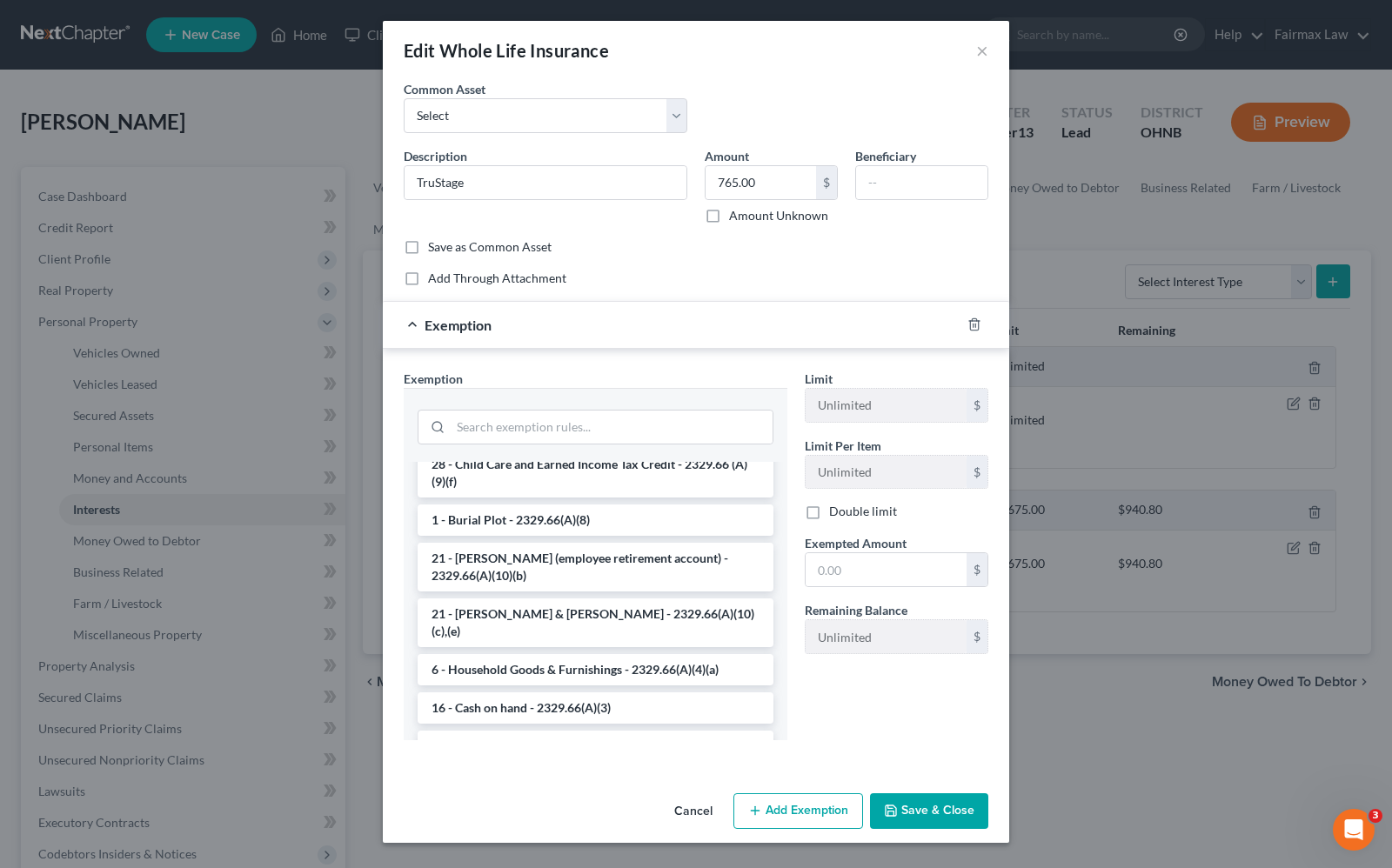
scroll to position [2159, 0]
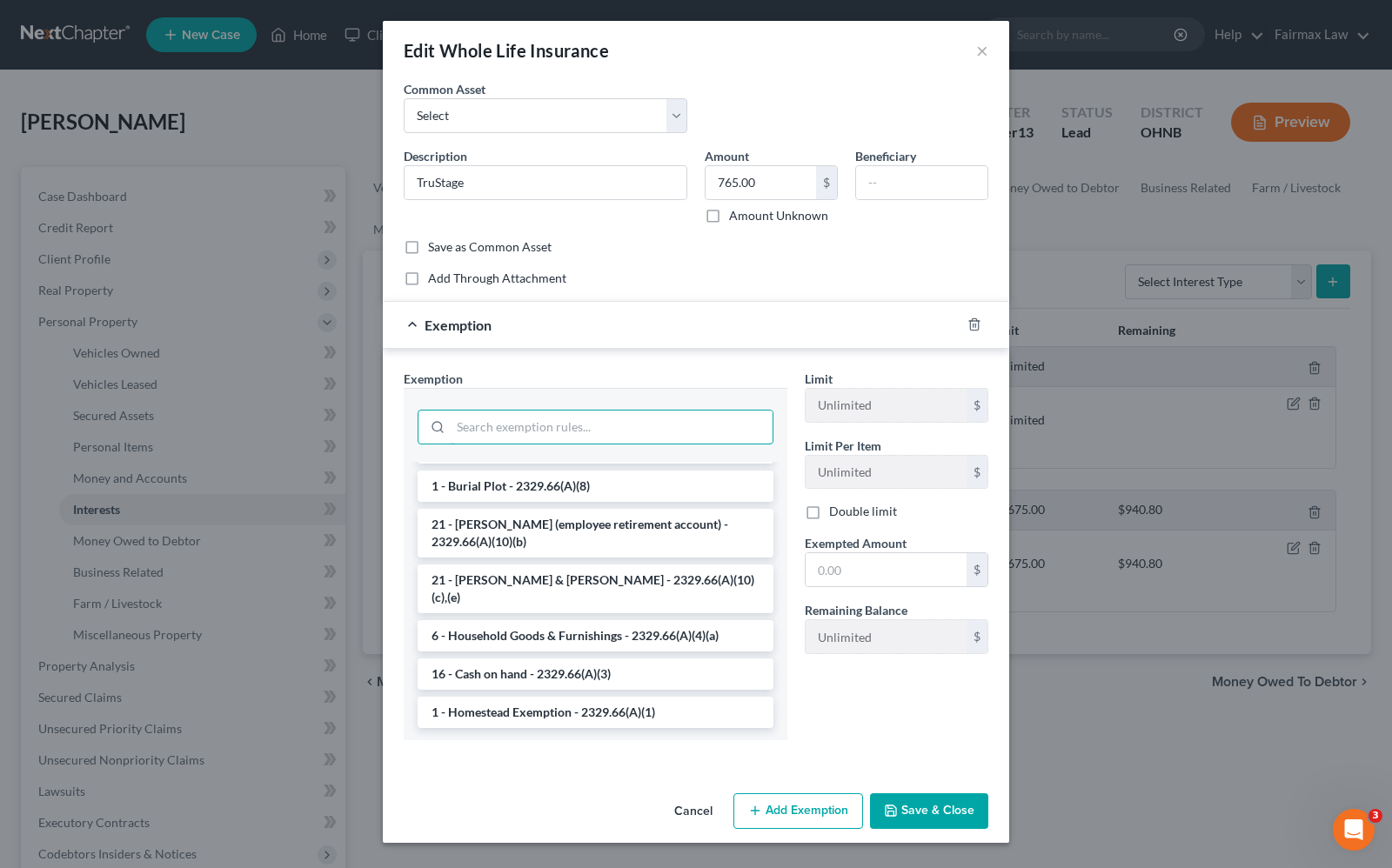
drag, startPoint x: 513, startPoint y: 418, endPoint x: 511, endPoint y: 446, distance: 28.1
click at [511, 446] on div at bounding box center [594, 425] width 356 height 46
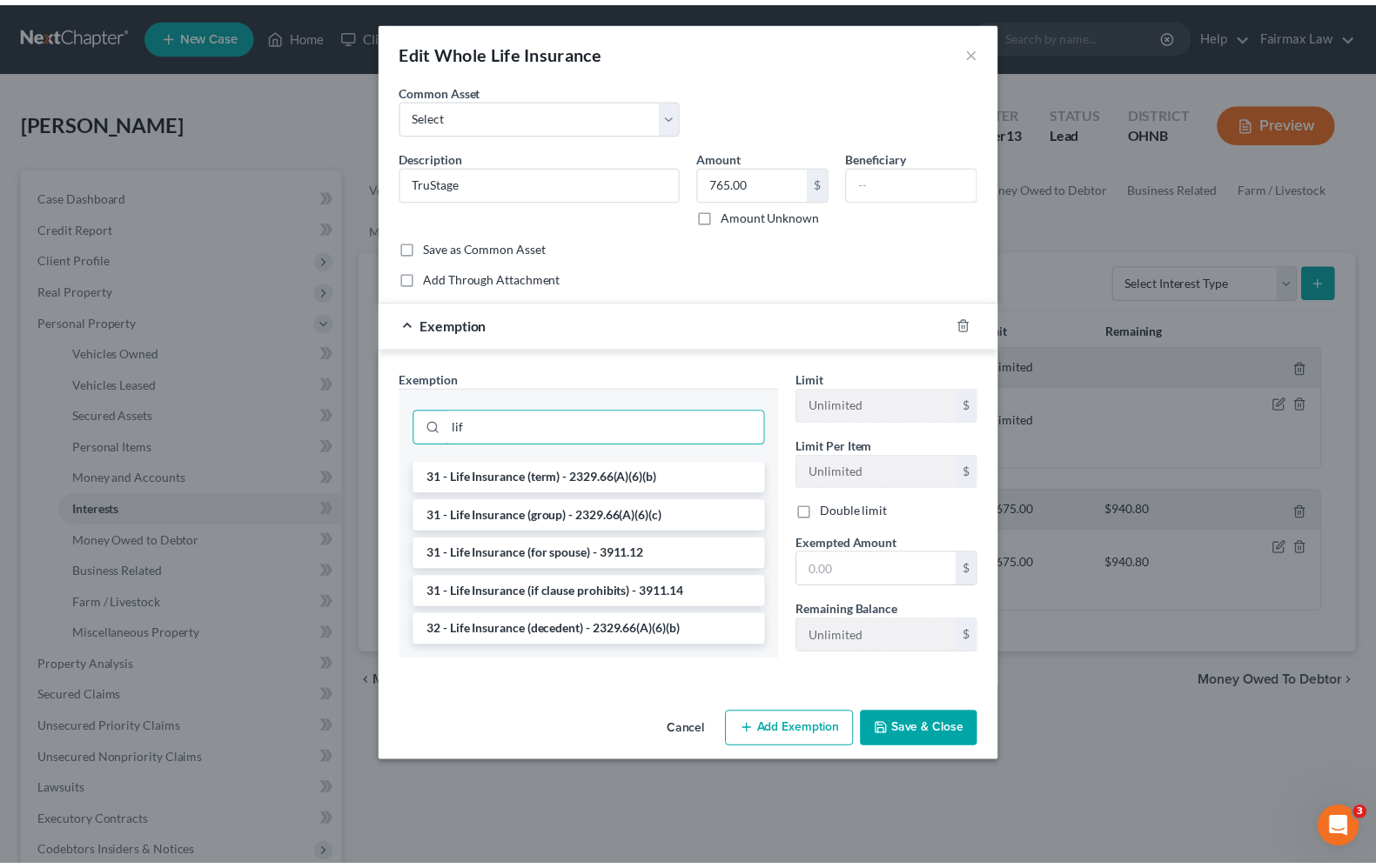
scroll to position [0, 0]
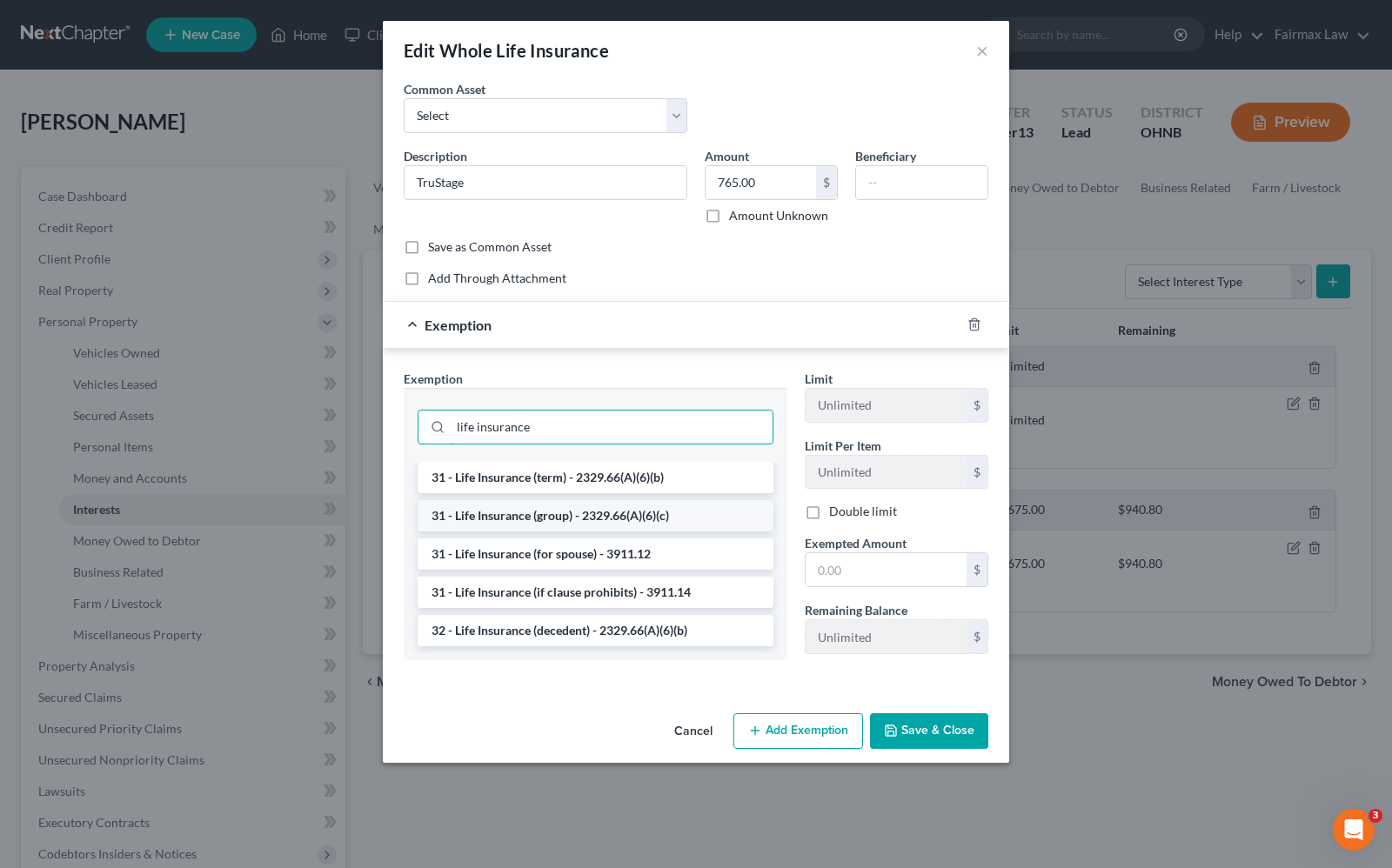
type input "life insurance"
click at [554, 519] on li "31 - Life Insurance (group) - 2329.66(A)(6)(c)" at bounding box center [594, 516] width 356 height 32
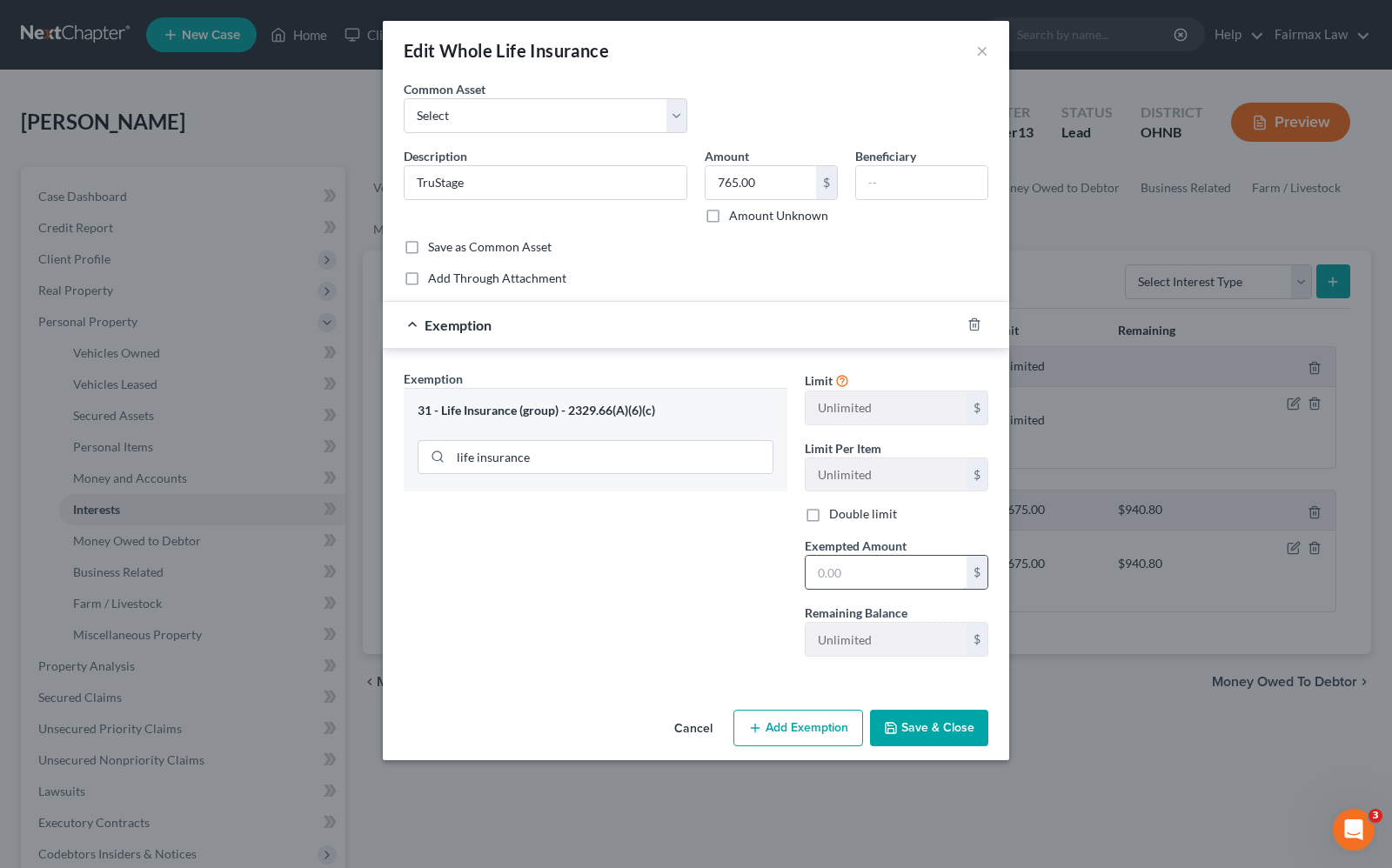
click at [919, 574] on input "text" at bounding box center [886, 572] width 161 height 33
type input "76.00"
click at [898, 726] on icon "button" at bounding box center [891, 728] width 14 height 14
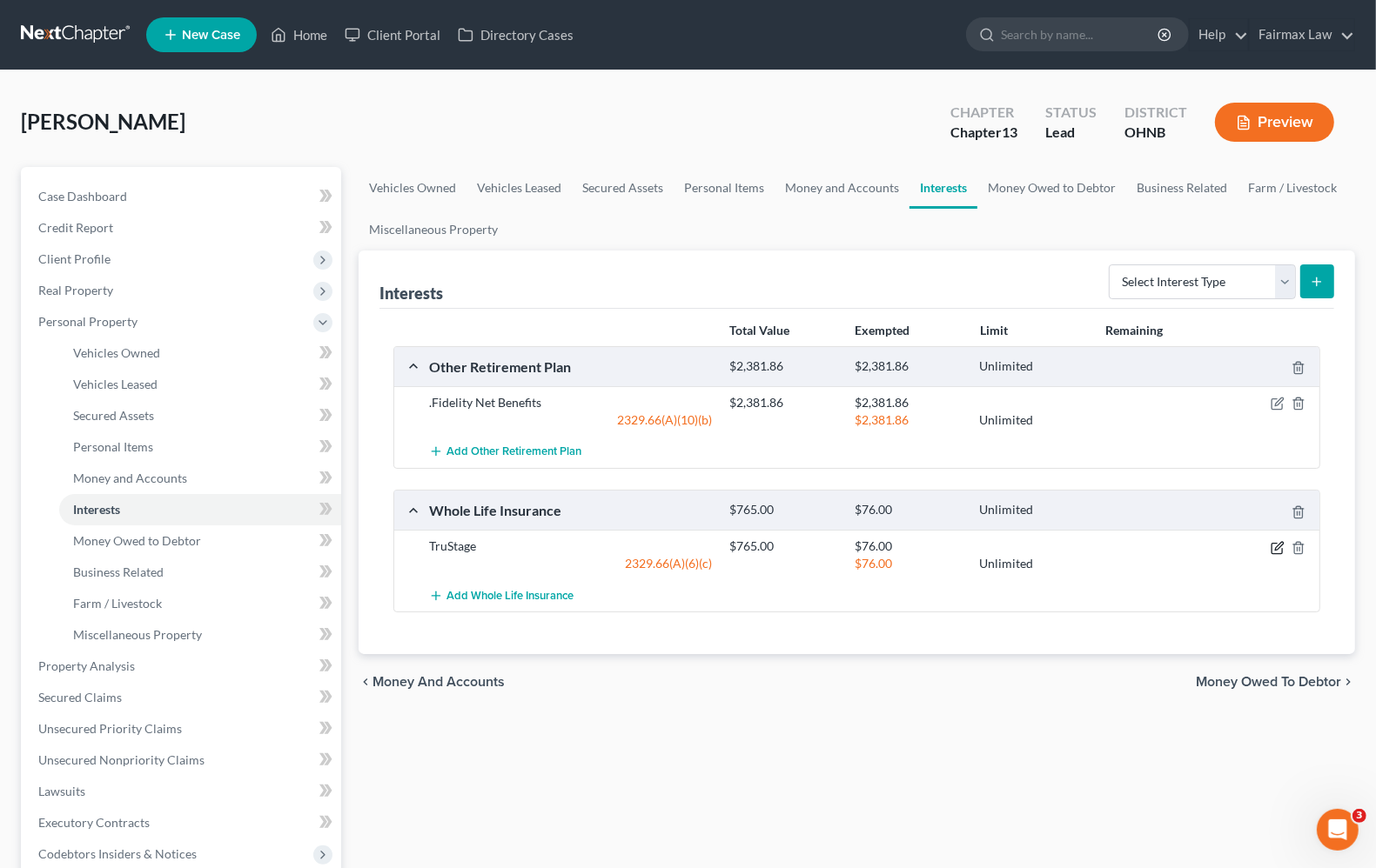
click at [1284, 550] on icon "button" at bounding box center [1278, 548] width 14 height 14
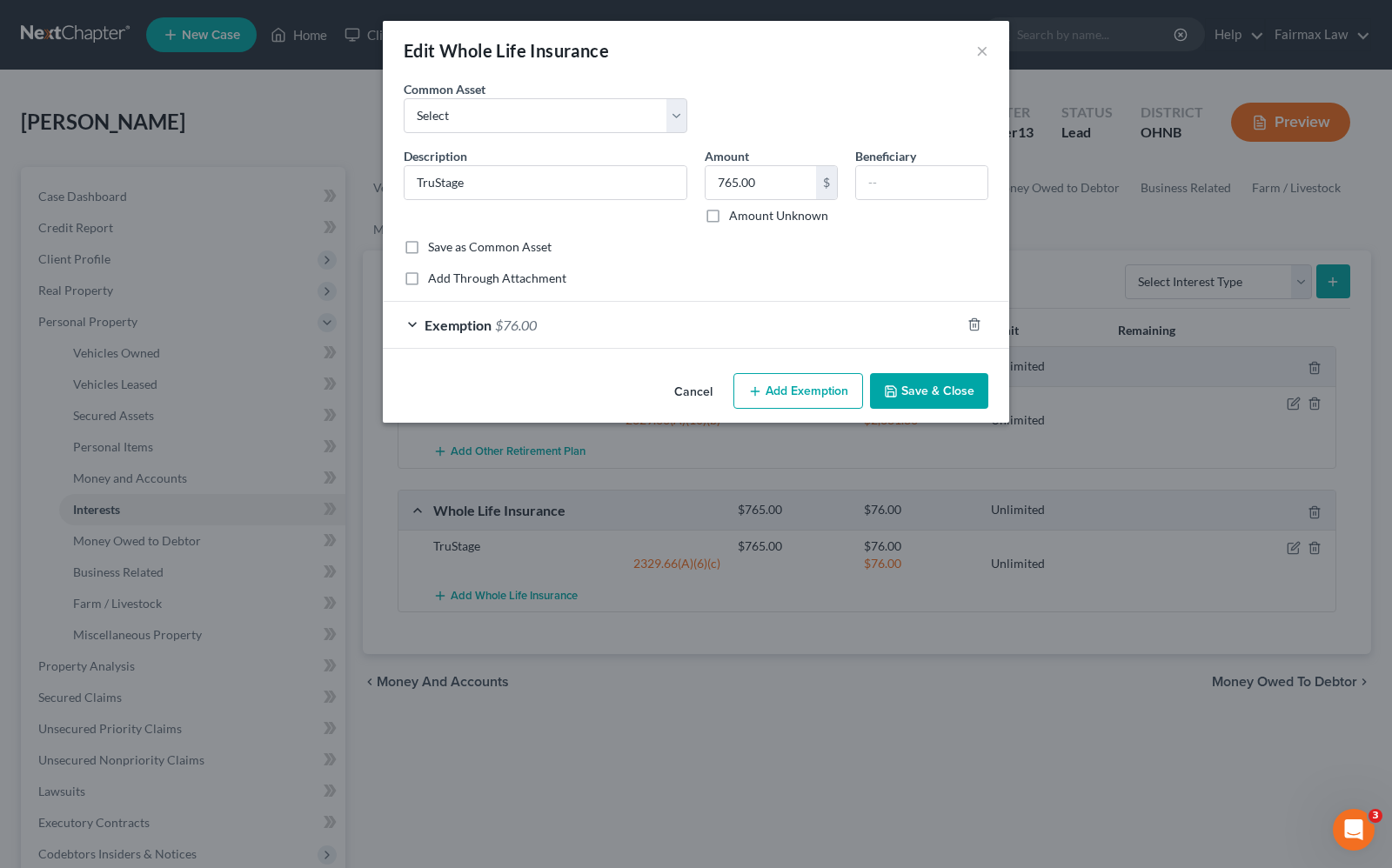
click at [433, 336] on div "Exemption $76.00" at bounding box center [671, 325] width 578 height 47
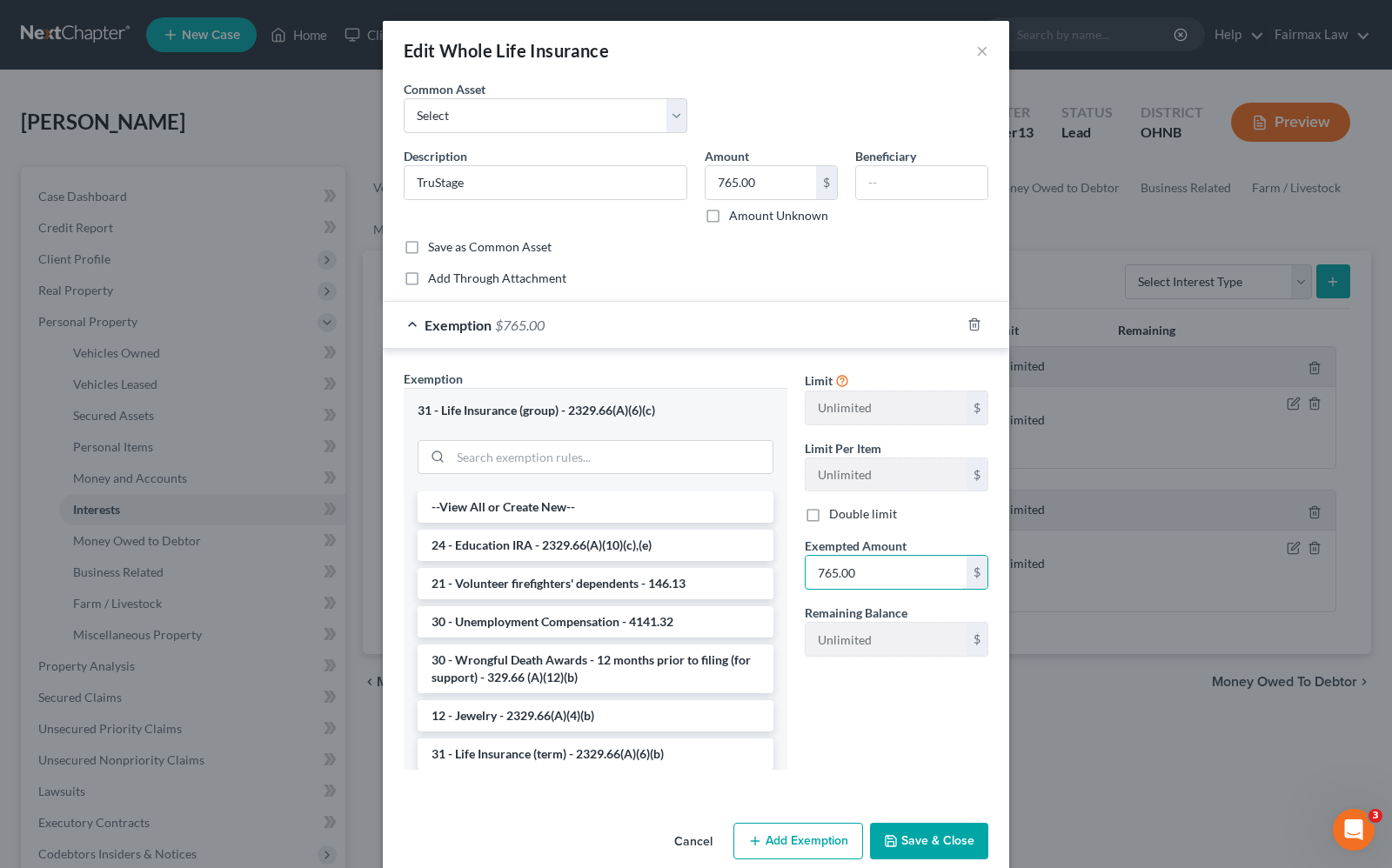
type input "765.00"
click at [923, 844] on button "Save & Close" at bounding box center [928, 840] width 118 height 37
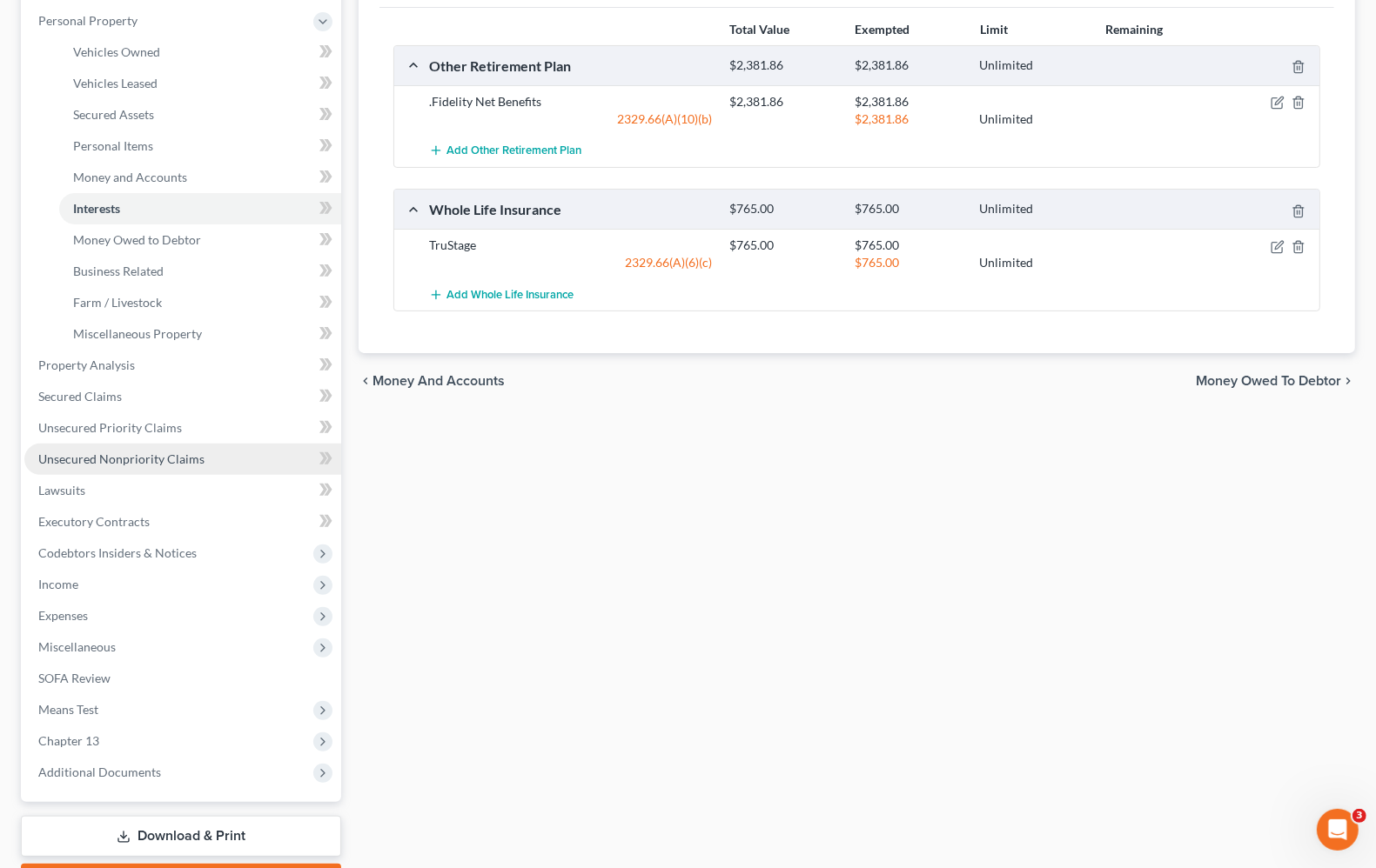
scroll to position [326, 0]
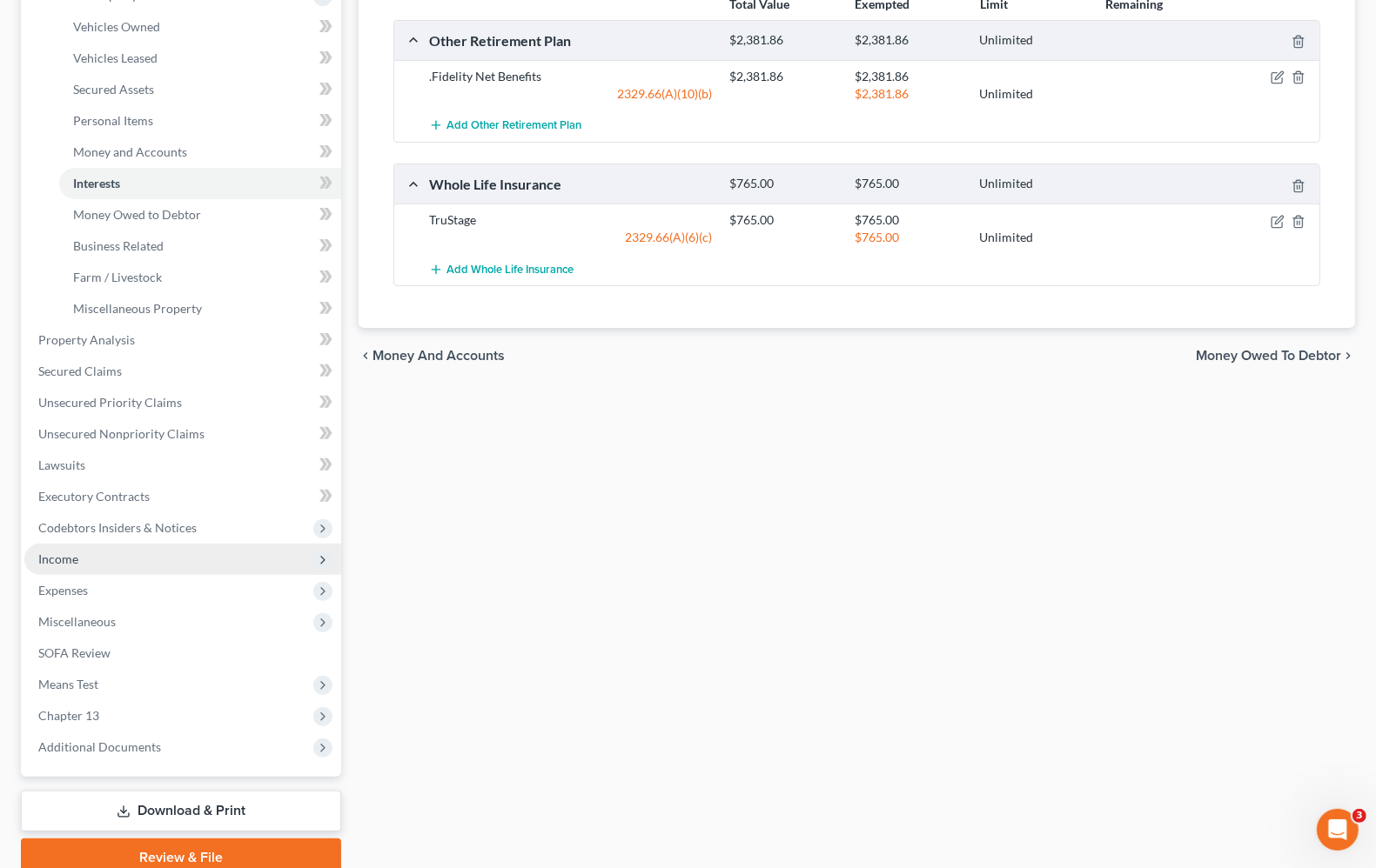
drag, startPoint x: 59, startPoint y: 545, endPoint x: 42, endPoint y: 562, distance: 24.0
click at [59, 545] on span "Income" at bounding box center [183, 560] width 317 height 32
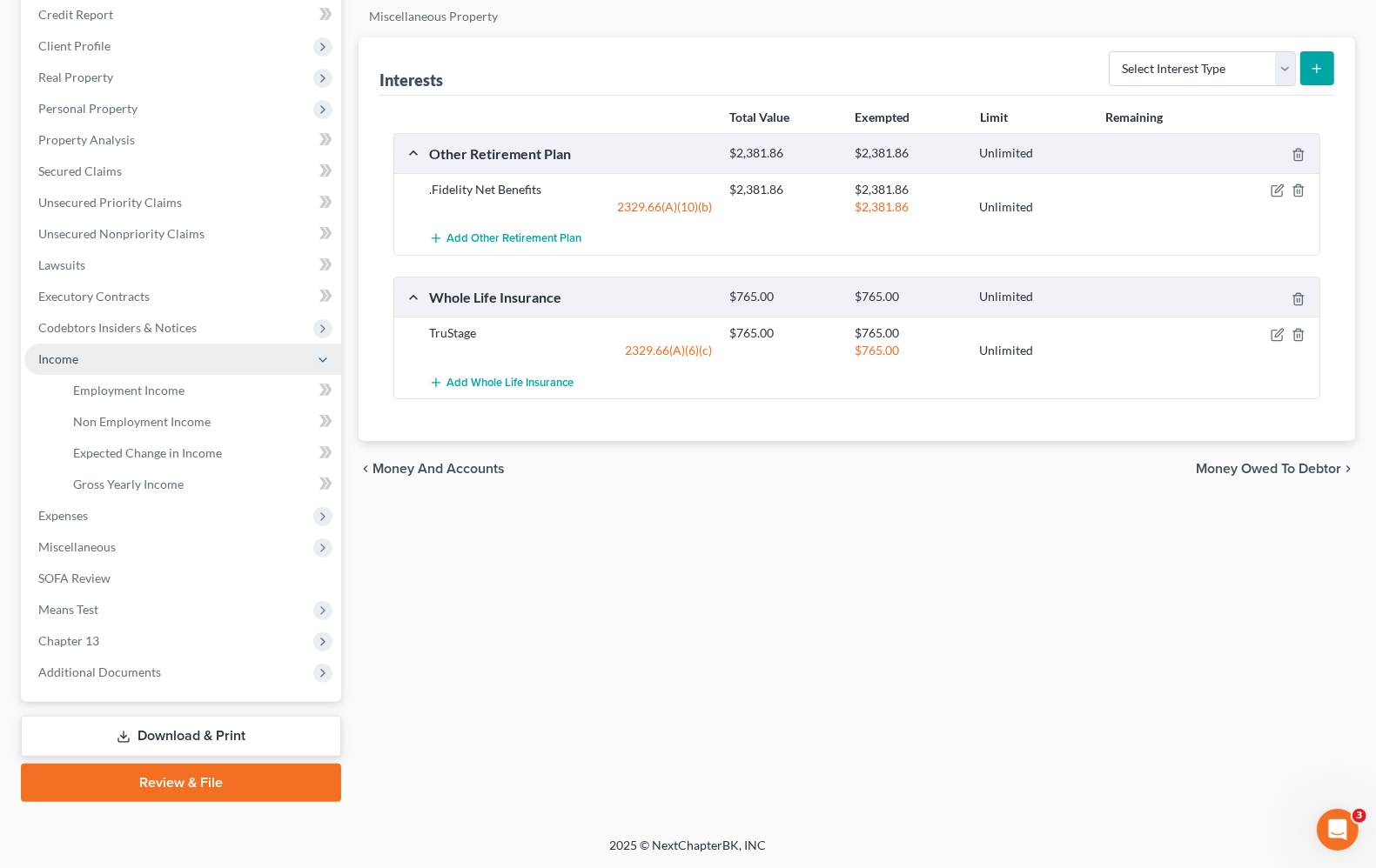
scroll to position [210, 0]
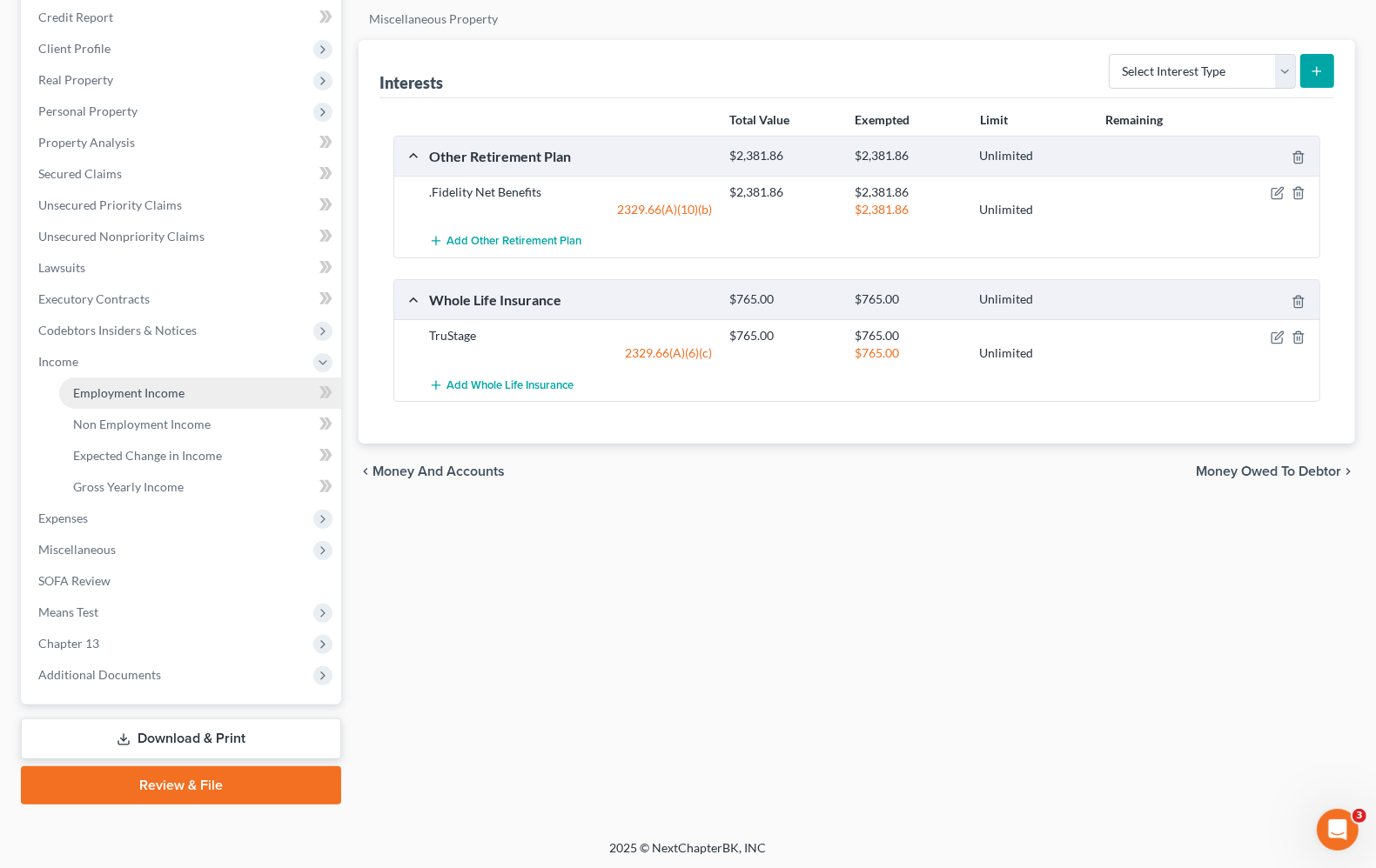
click at [120, 388] on span "Employment Income" at bounding box center [129, 392] width 111 height 15
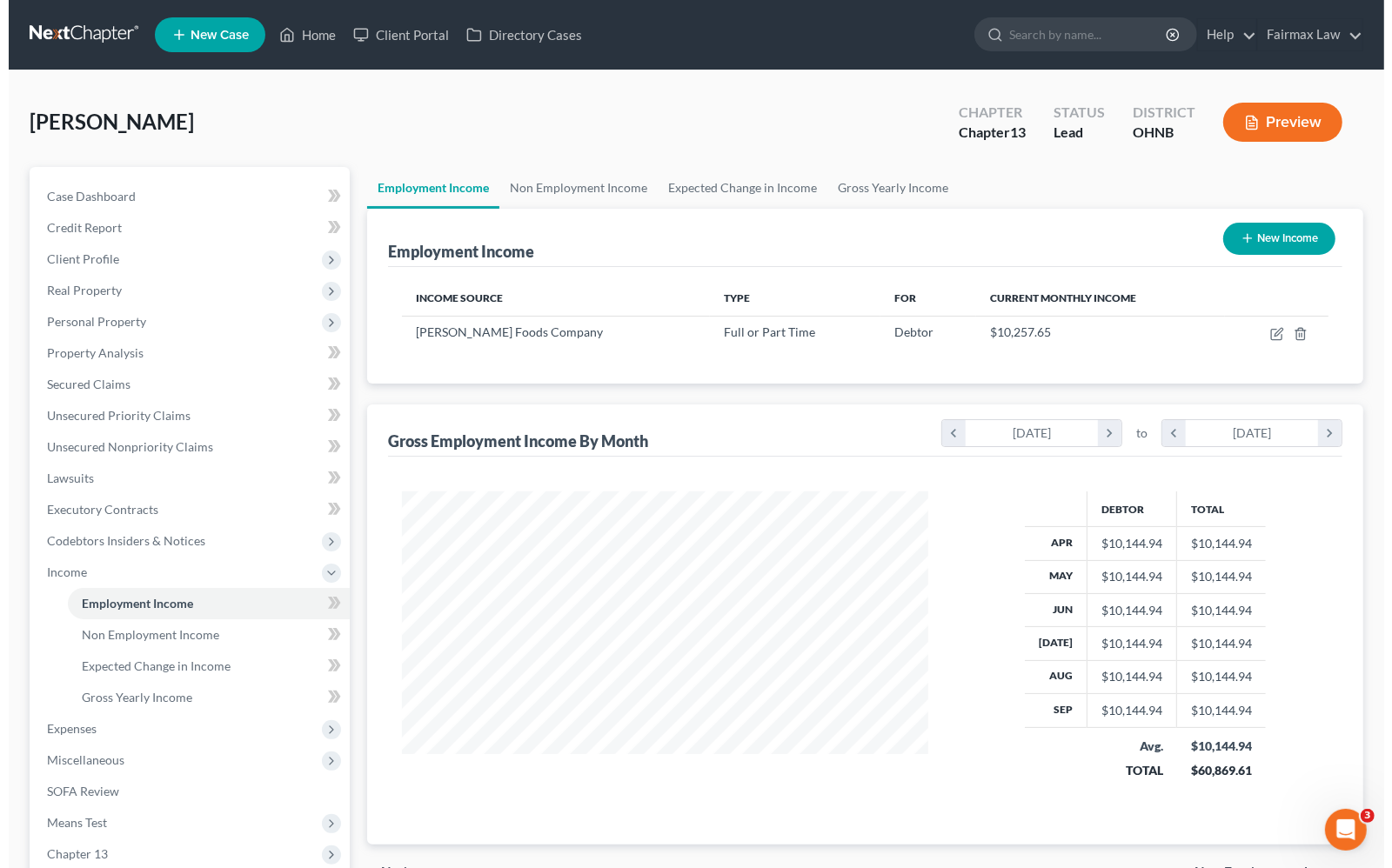
scroll to position [313, 559]
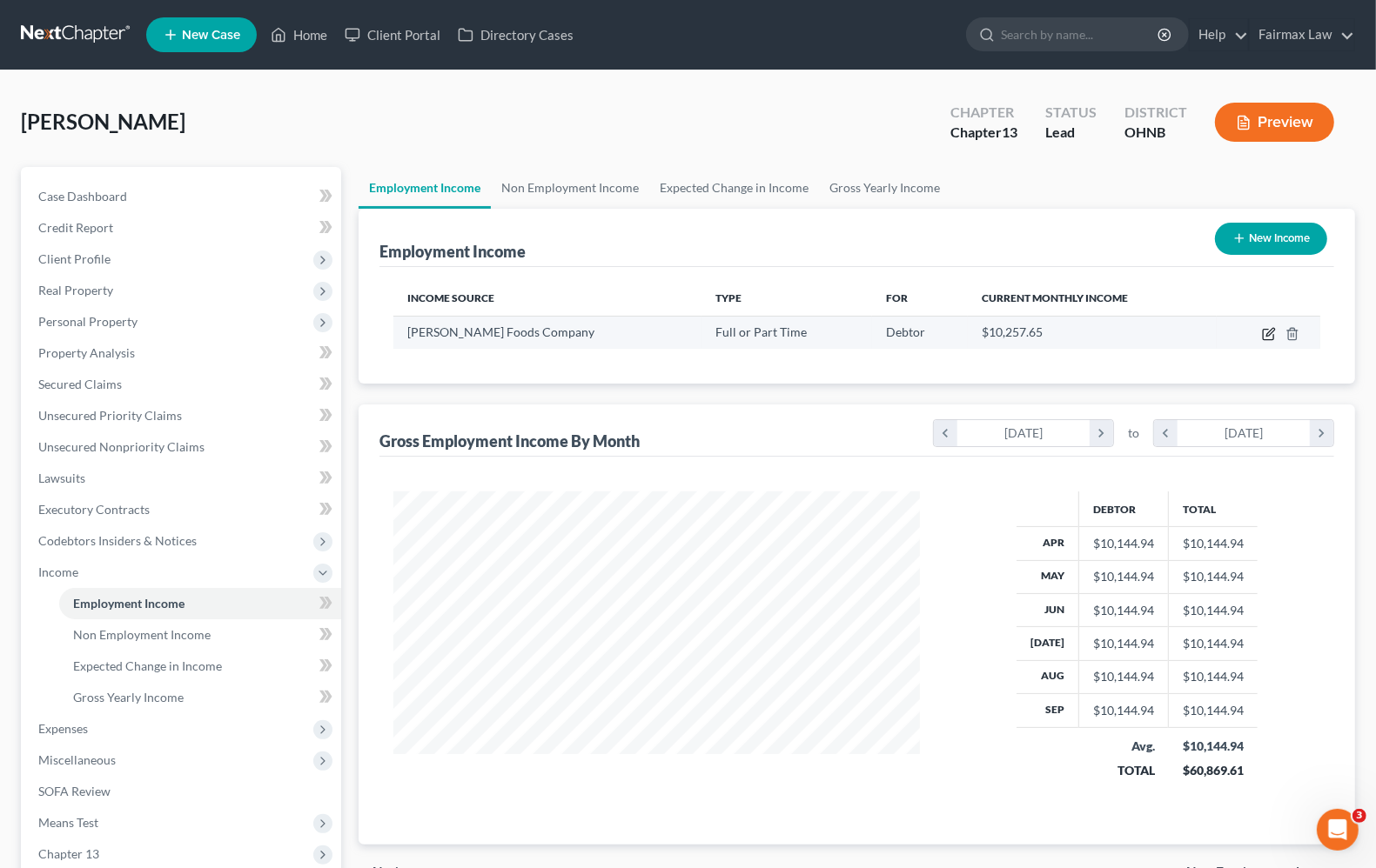
click at [1267, 333] on icon "button" at bounding box center [1270, 332] width 8 height 8
select select "0"
select select "12"
select select "3"
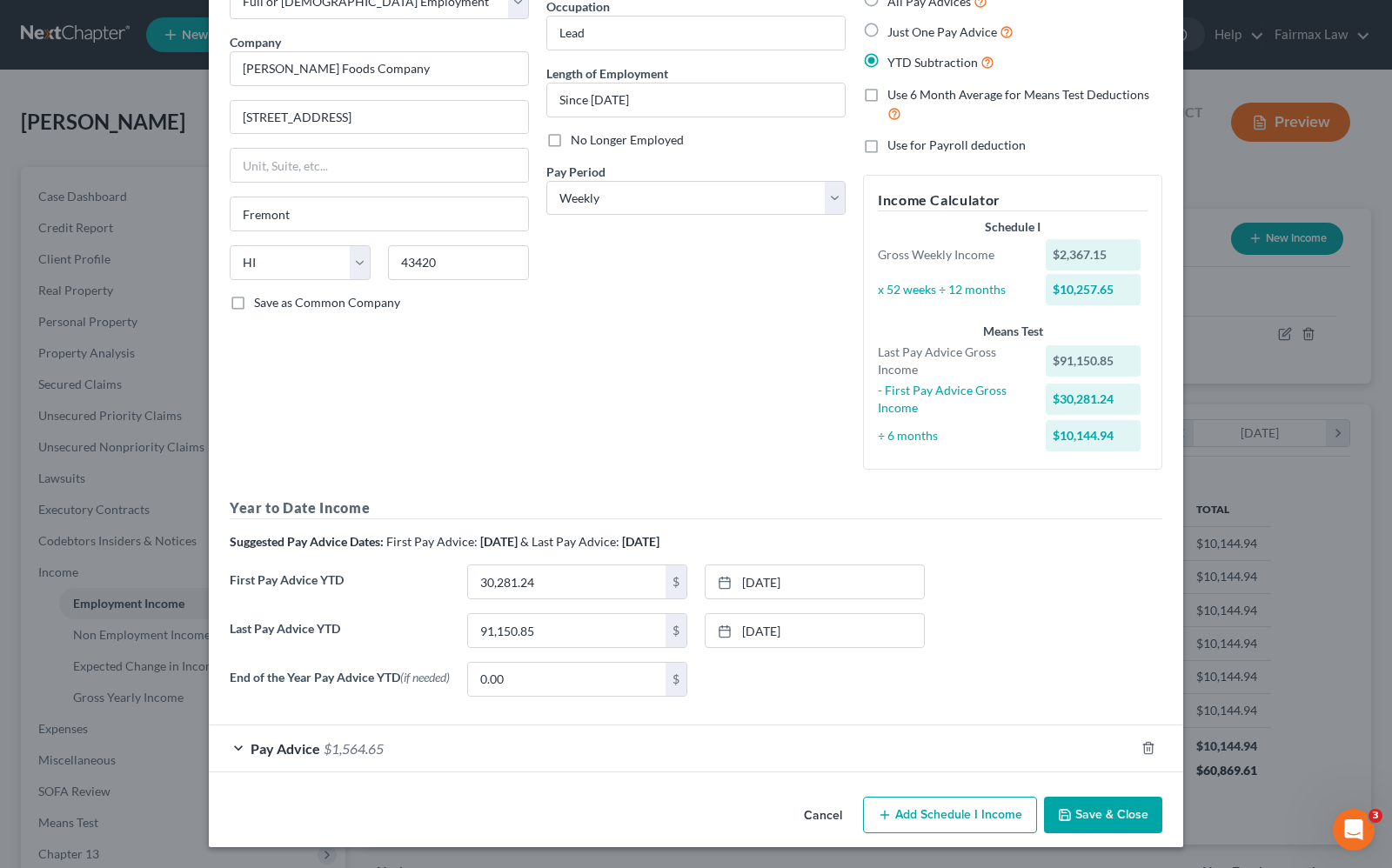
scroll to position [118, 0]
click at [264, 750] on span "Pay Advice" at bounding box center [285, 748] width 69 height 17
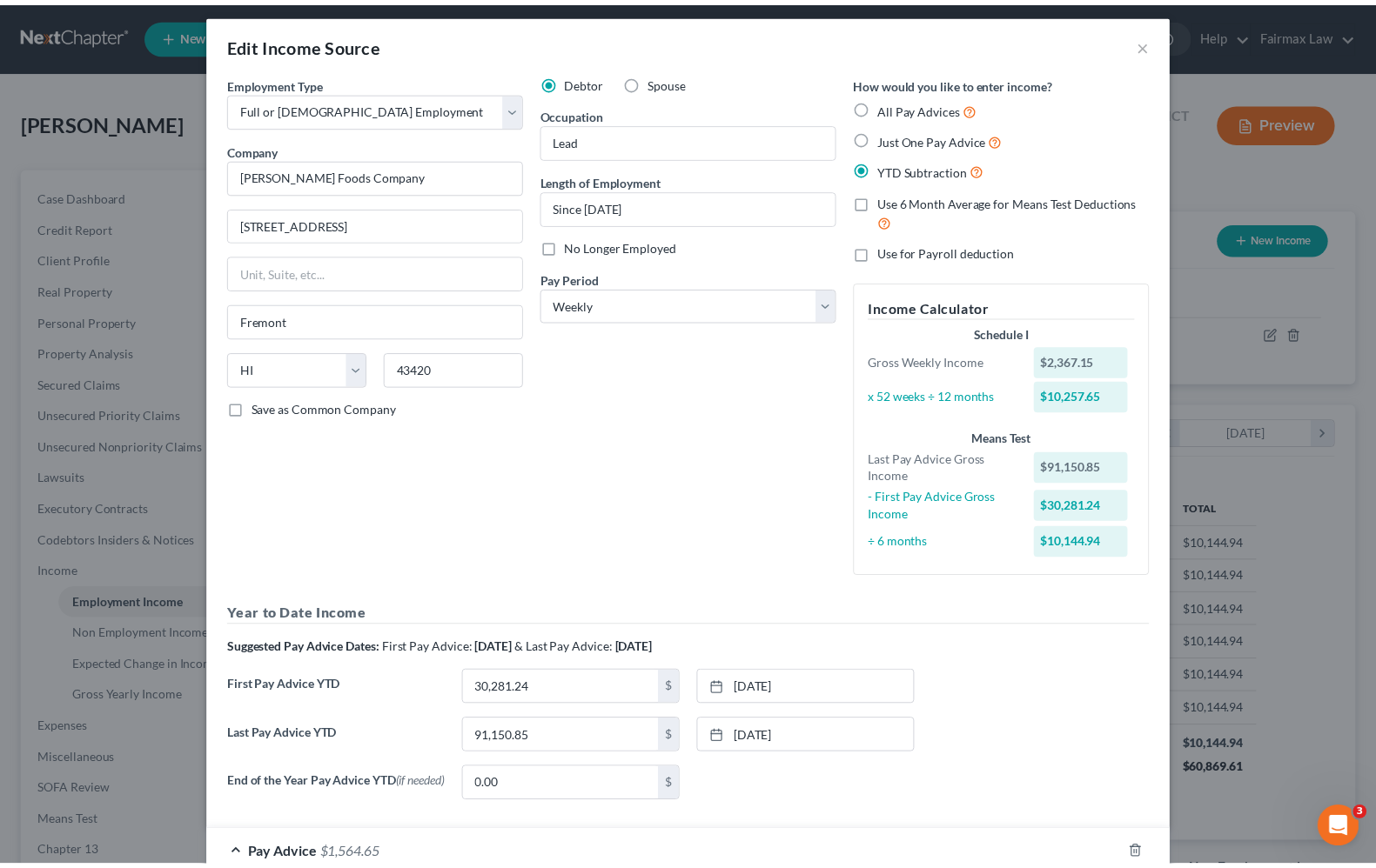
scroll to position [0, 0]
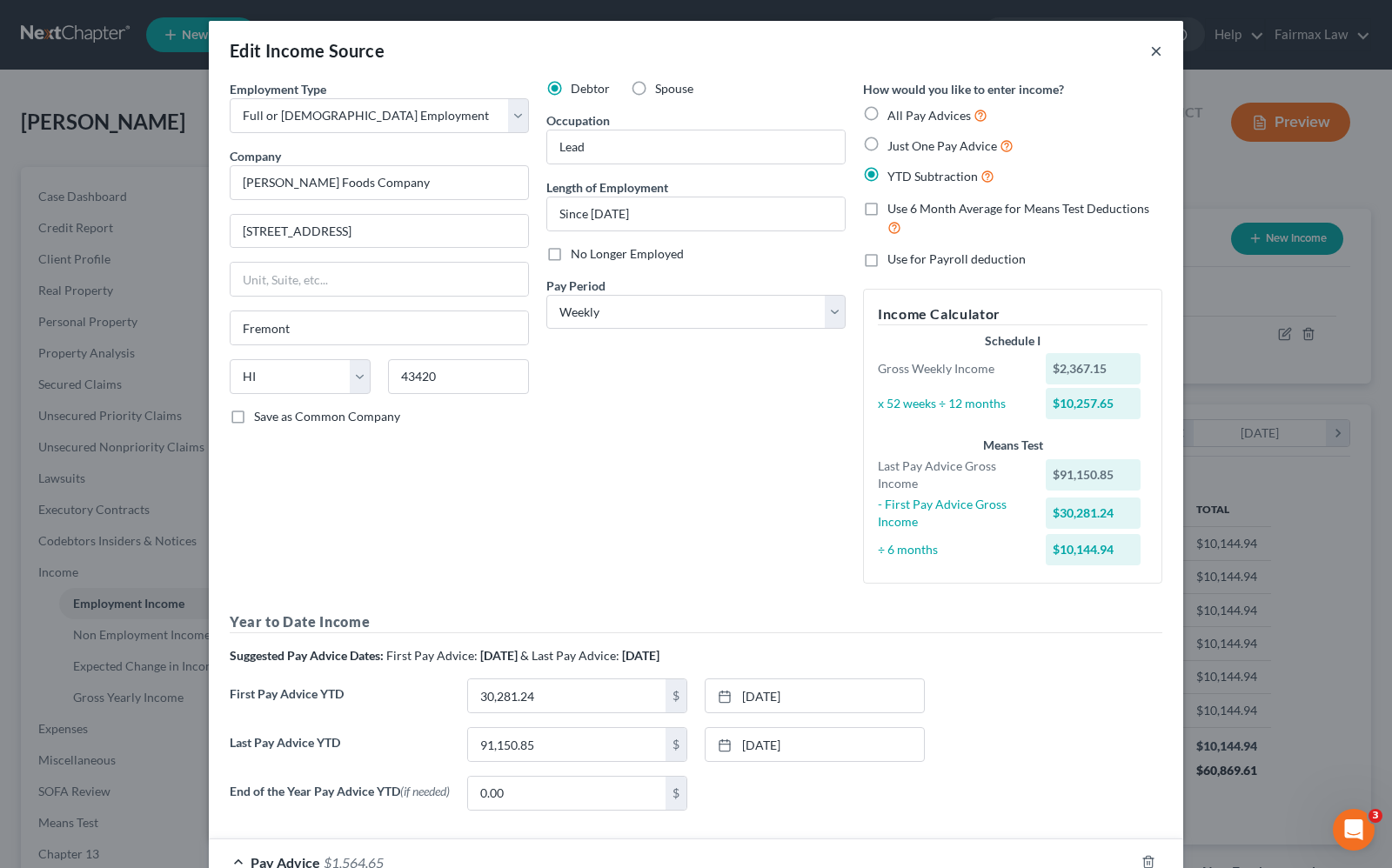
click at [1150, 53] on button "×" at bounding box center [1156, 50] width 12 height 21
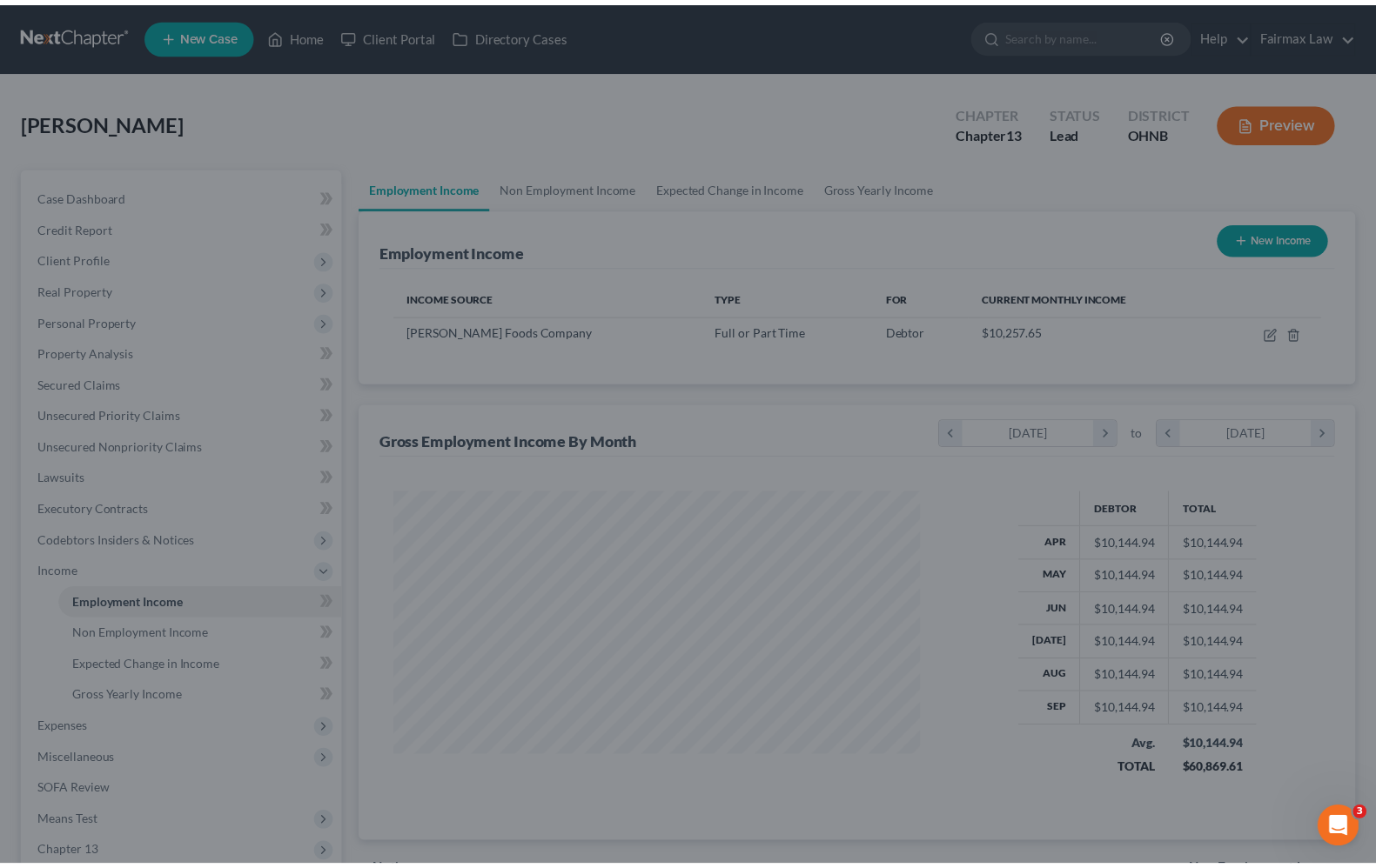
scroll to position [869560, 869739]
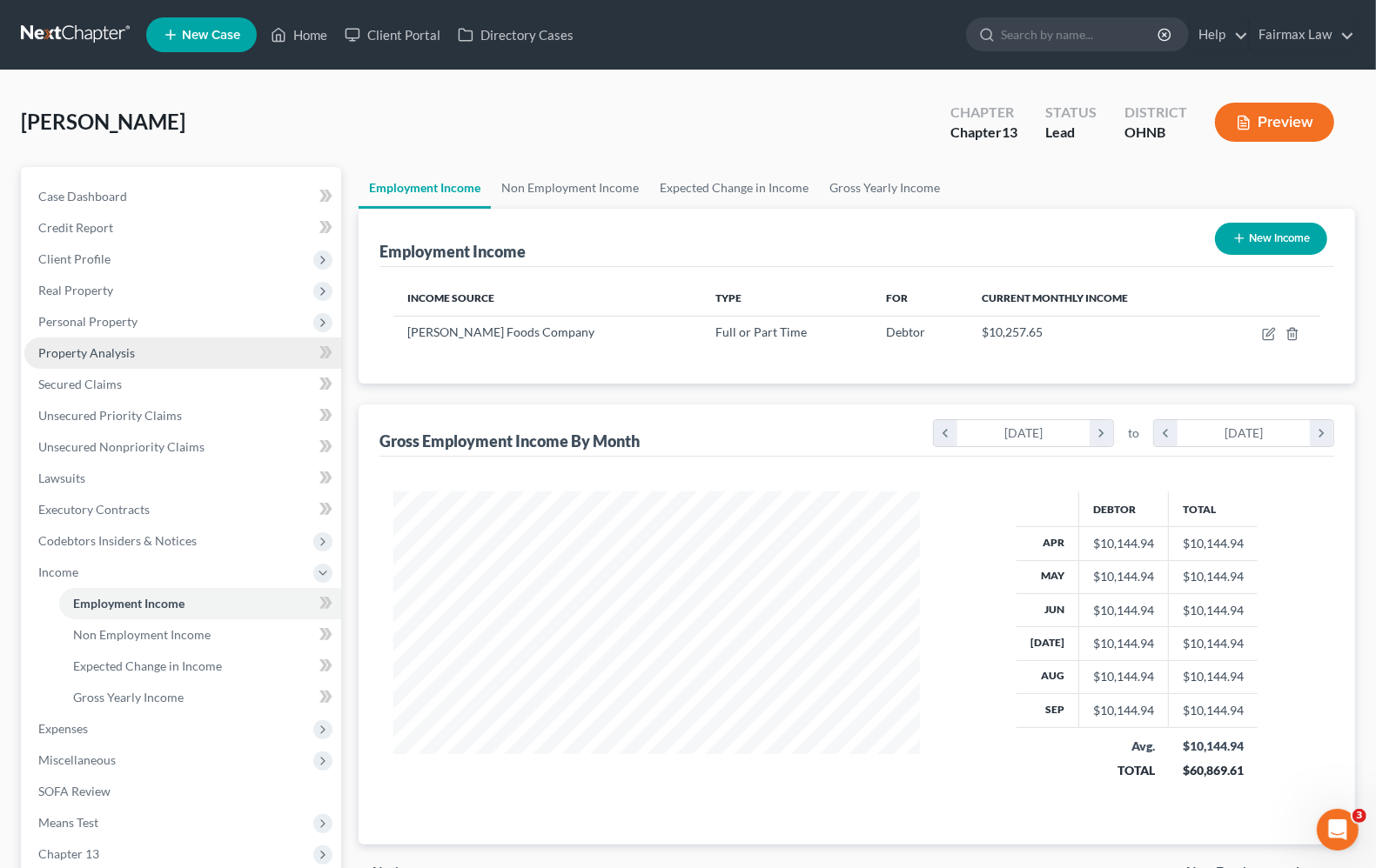
click at [83, 361] on link "Property Analysis" at bounding box center [183, 354] width 317 height 32
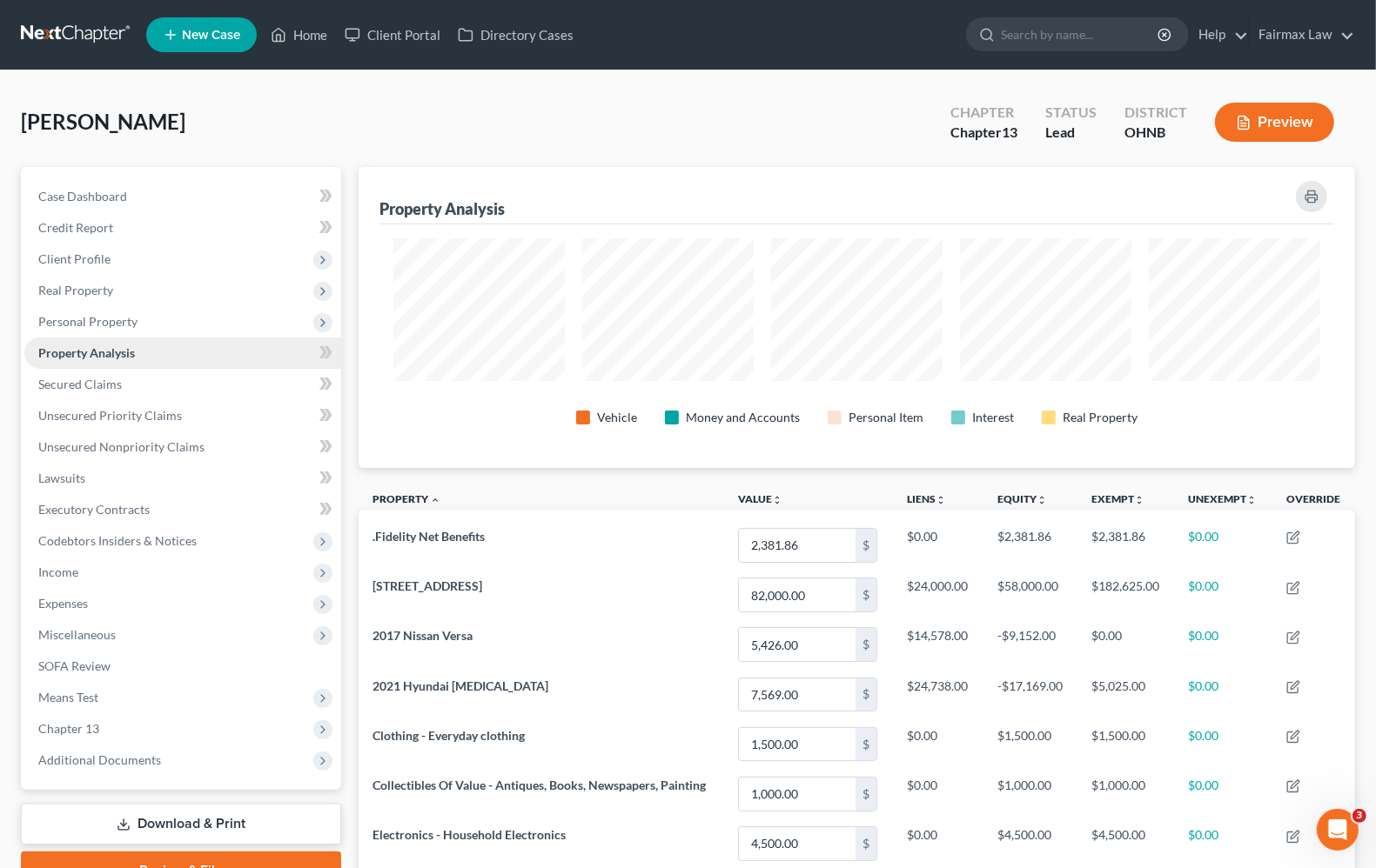
scroll to position [301, 996]
click at [83, 324] on span "Personal Property" at bounding box center [88, 321] width 99 height 15
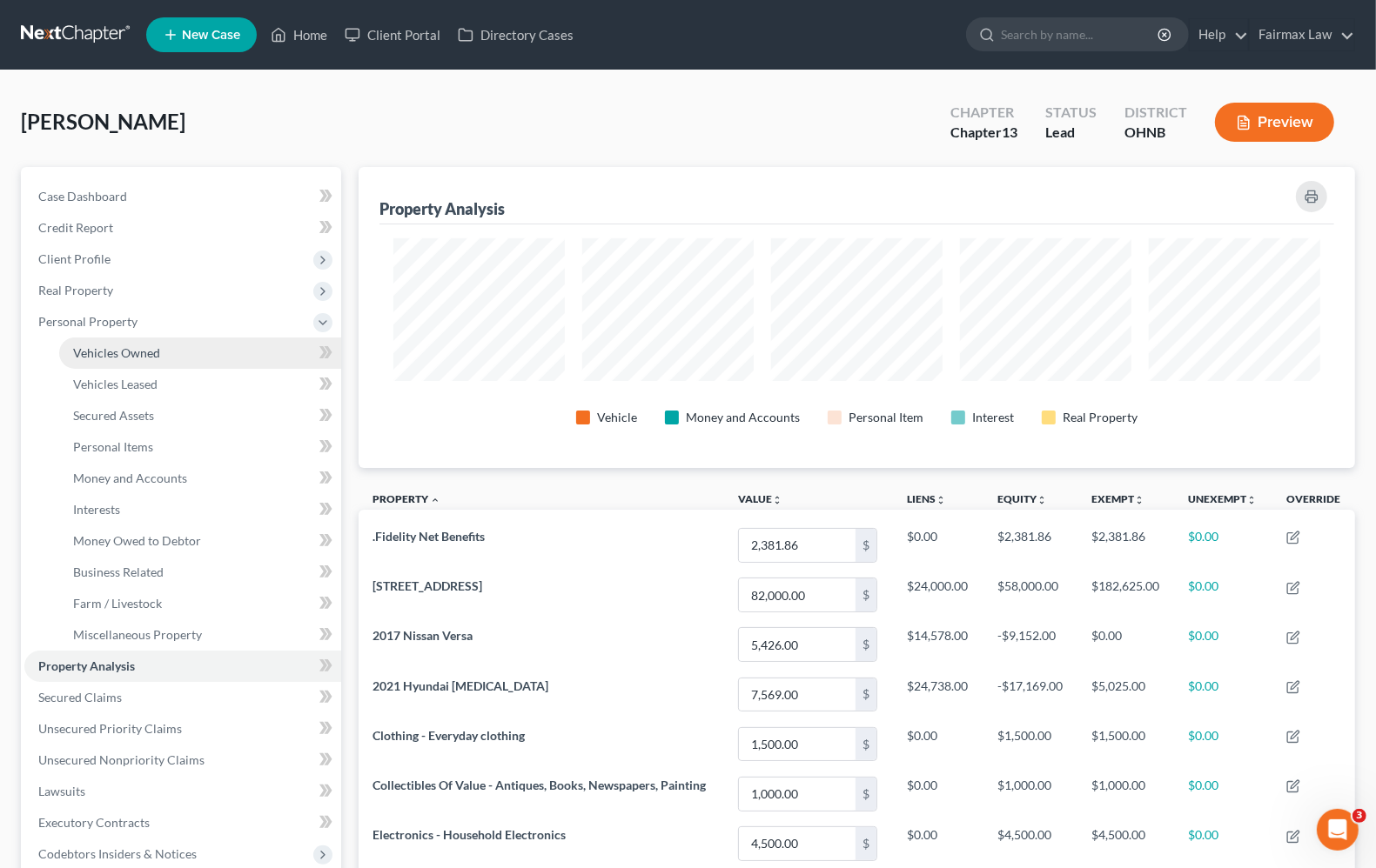
click at [98, 355] on span "Vehicles Owned" at bounding box center [117, 353] width 87 height 15
